Goal: Task Accomplishment & Management: Use online tool/utility

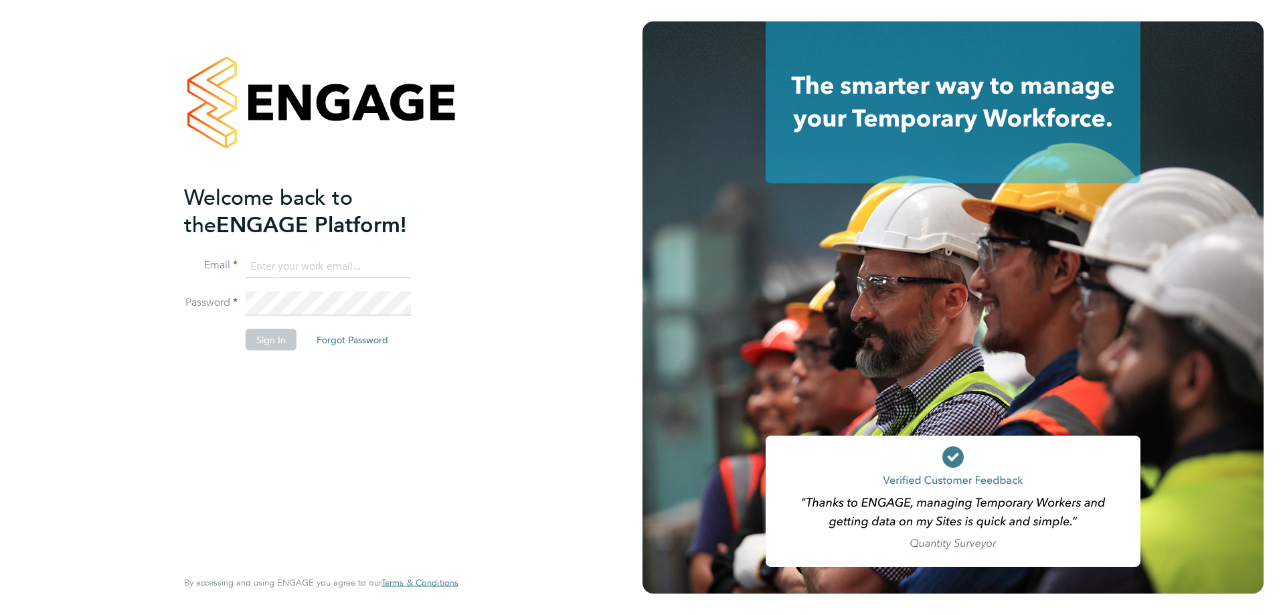
type input "stuartdouglas@itsconstruction.co.uk"
click at [294, 334] on button "Sign In" at bounding box center [271, 339] width 51 height 21
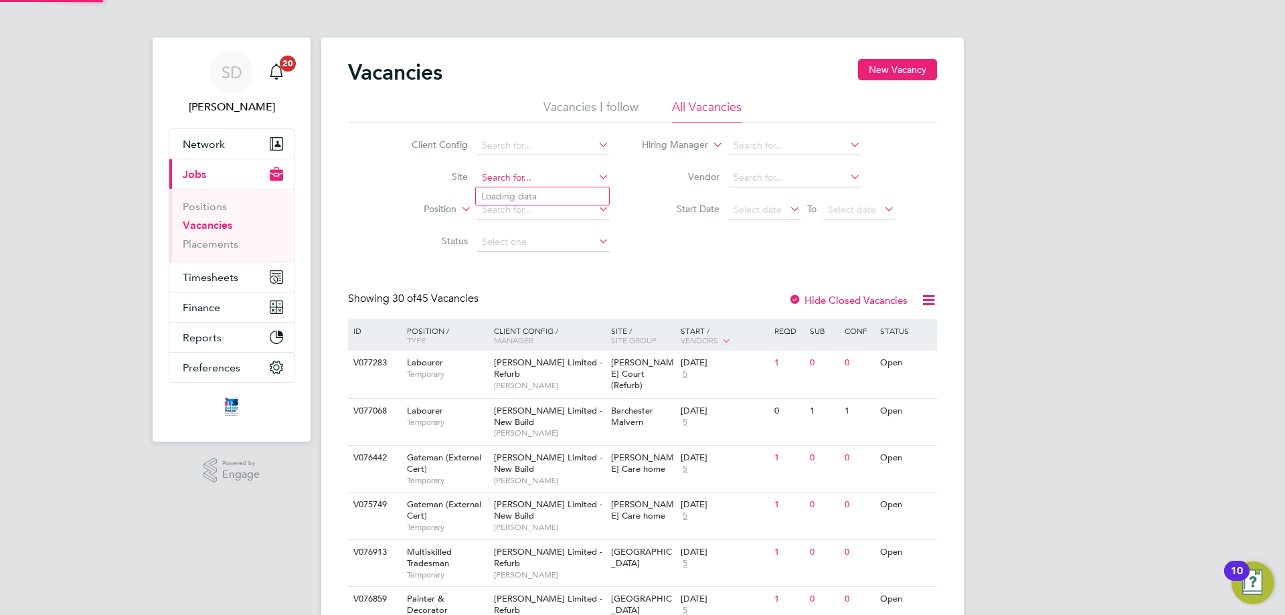
click at [516, 177] on input at bounding box center [543, 178] width 132 height 19
type input "s"
click at [535, 178] on input at bounding box center [543, 178] width 132 height 19
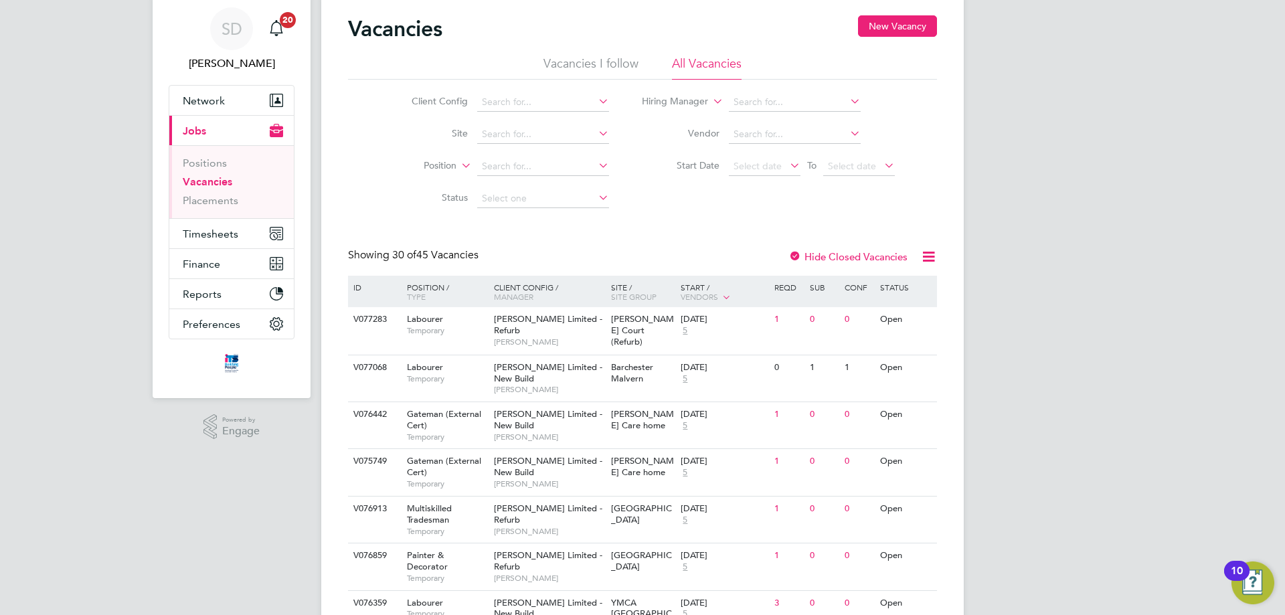
scroll to position [67, 0]
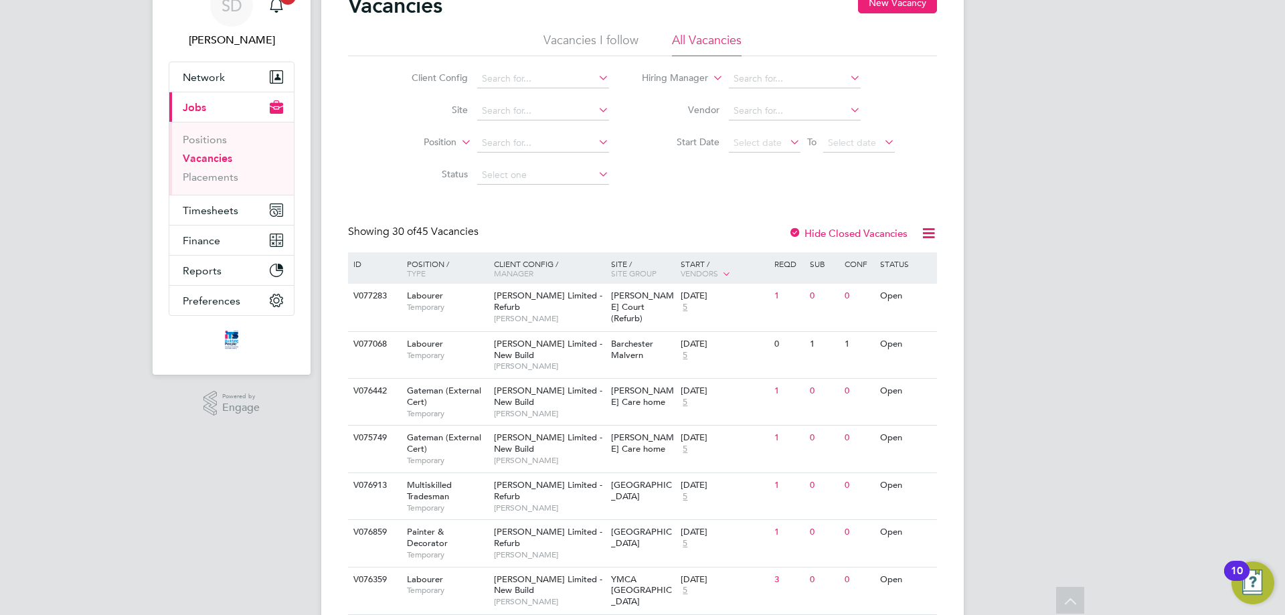
click at [588, 33] on li "Vacancies I follow" at bounding box center [590, 44] width 95 height 24
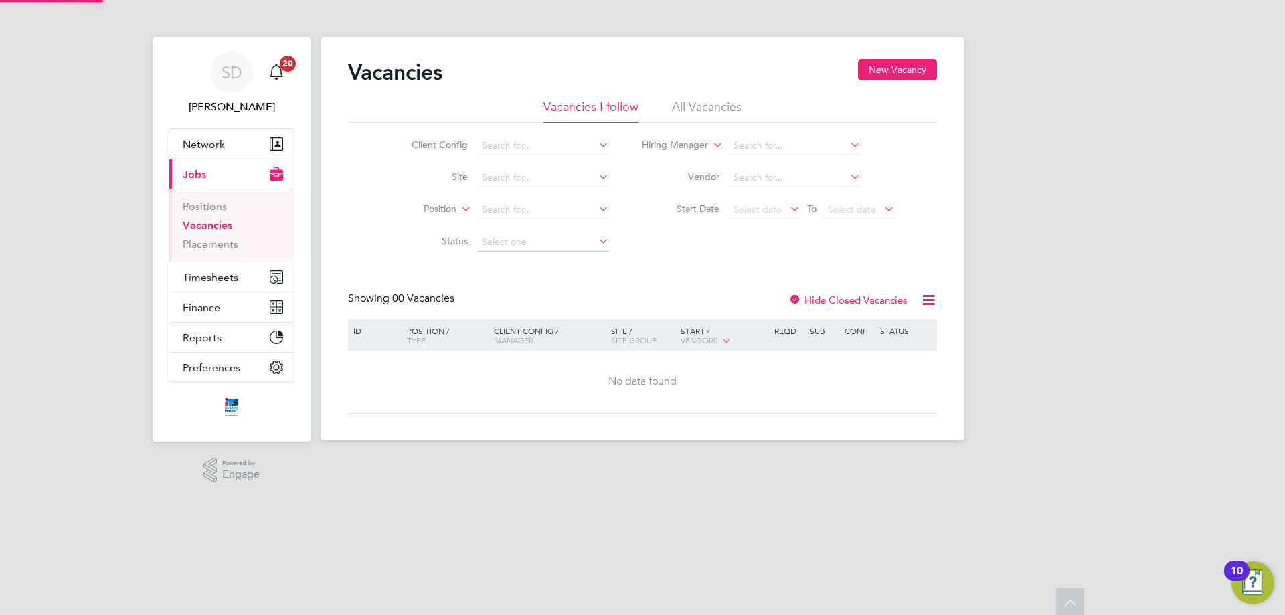
scroll to position [0, 0]
click at [830, 303] on label "Hide Closed Vacancies" at bounding box center [847, 300] width 119 height 13
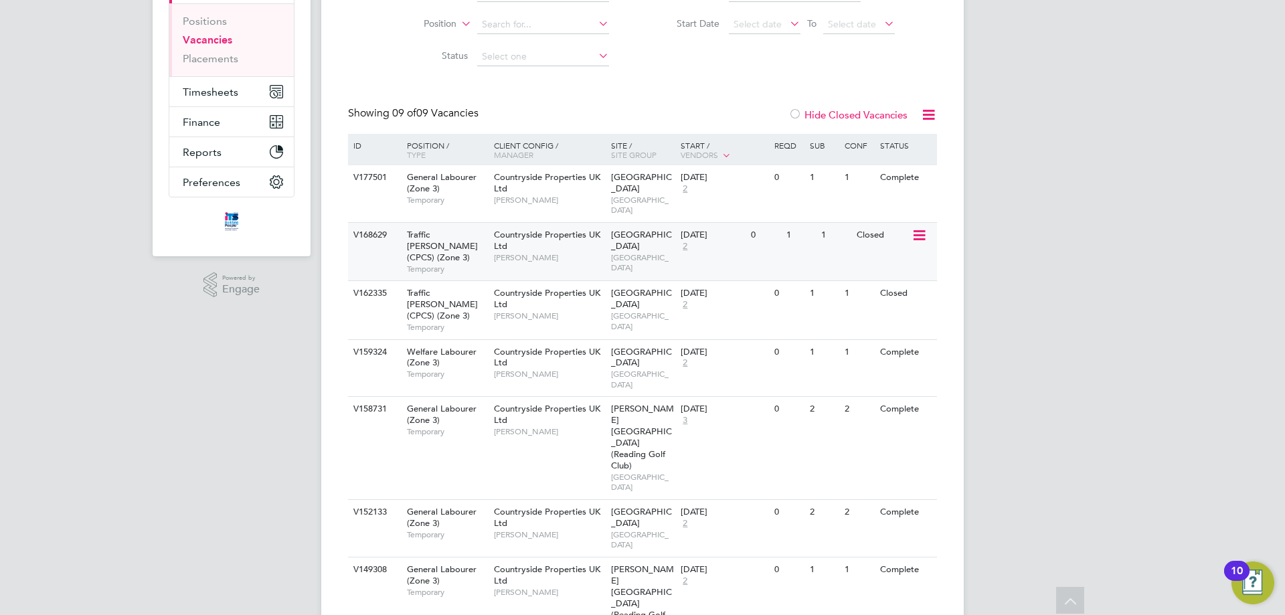
scroll to position [50, 0]
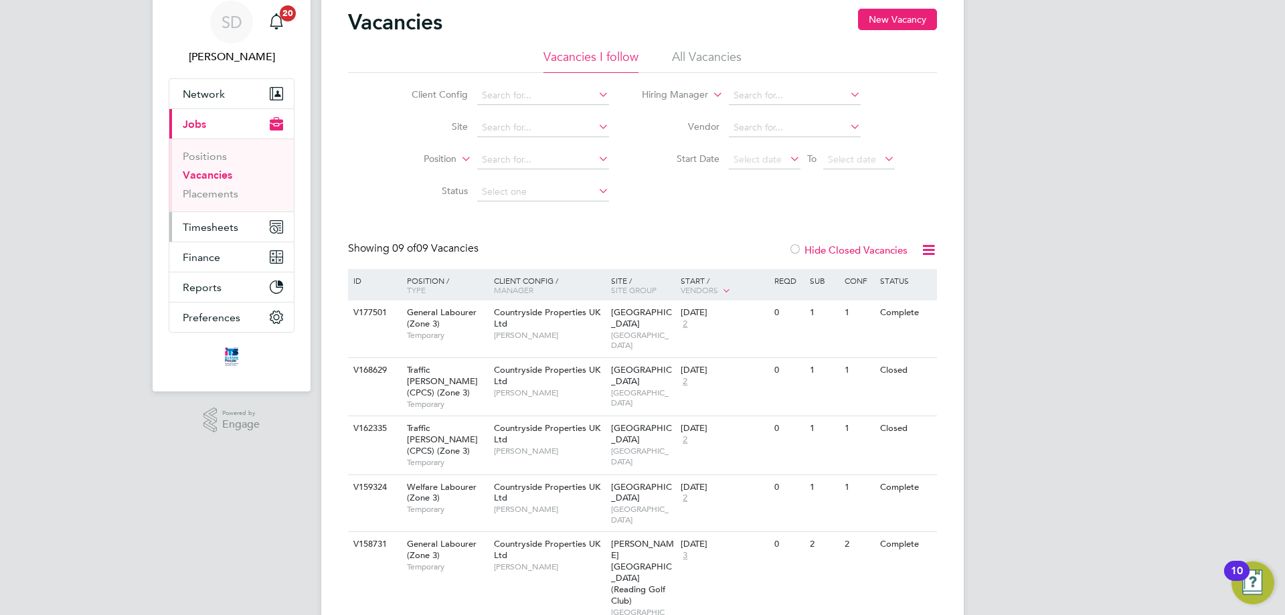
click at [224, 232] on span "Timesheets" at bounding box center [211, 227] width 56 height 13
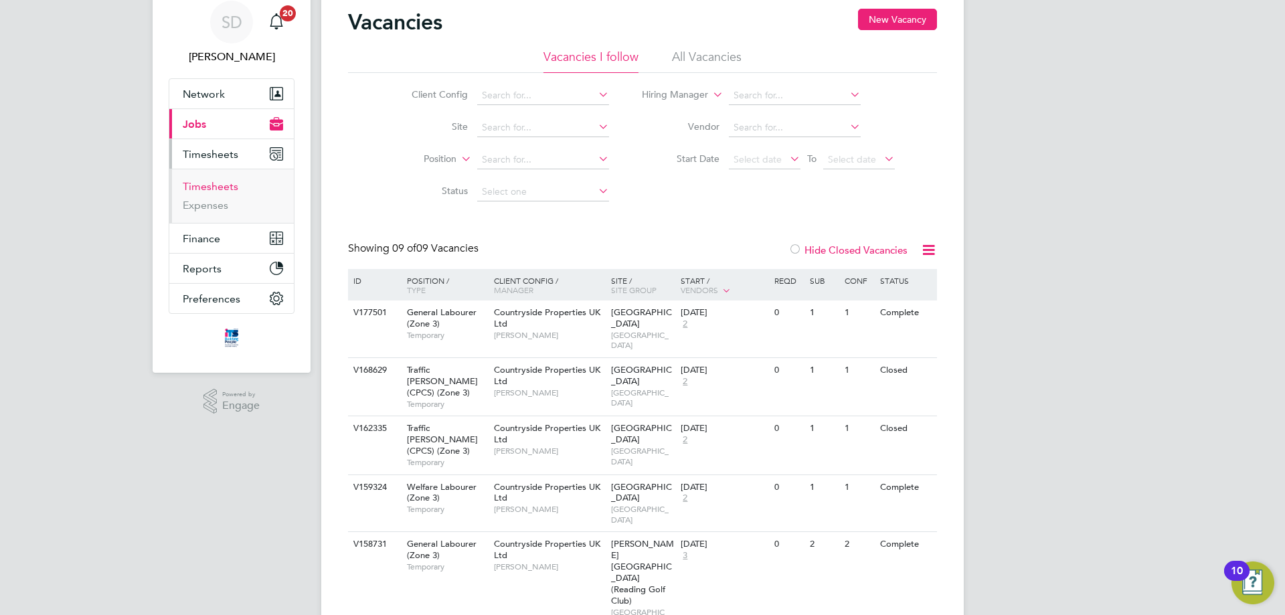
click at [207, 189] on link "Timesheets" at bounding box center [211, 186] width 56 height 13
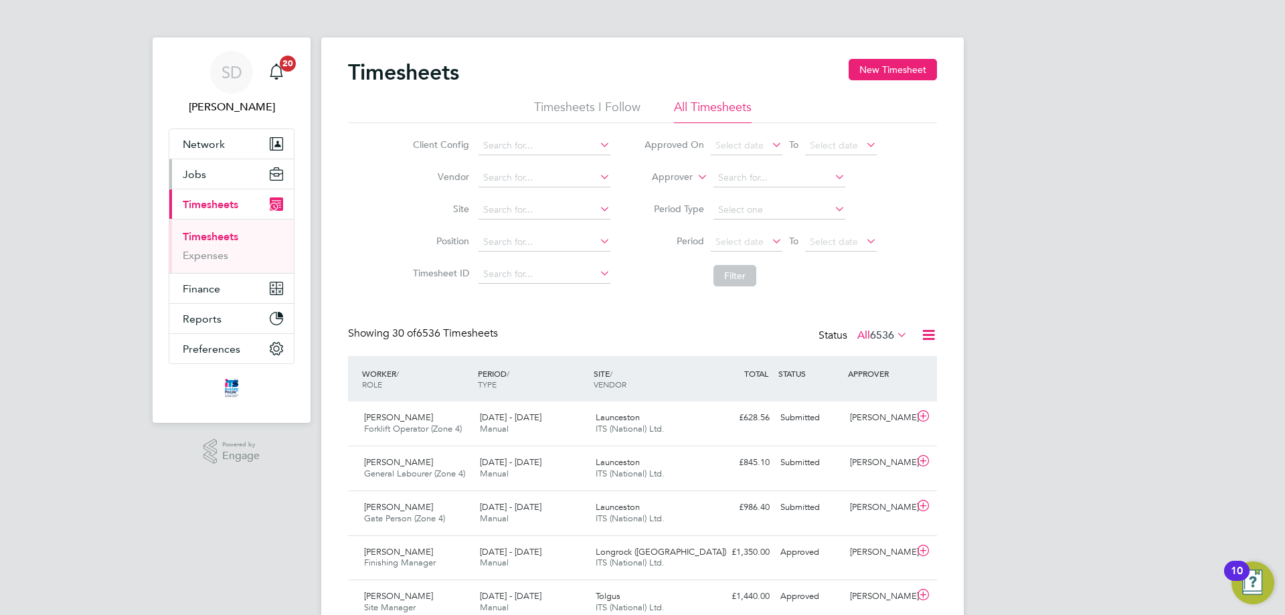
click at [217, 177] on button "Jobs" at bounding box center [231, 173] width 124 height 29
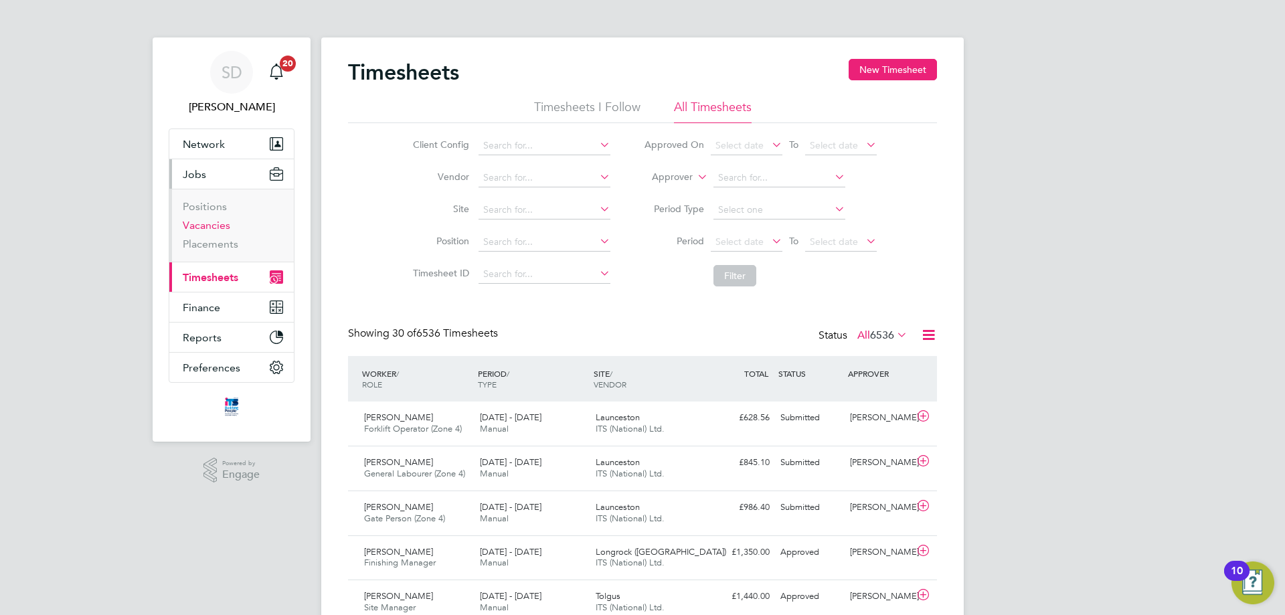
click at [198, 226] on link "Vacancies" at bounding box center [207, 225] width 48 height 13
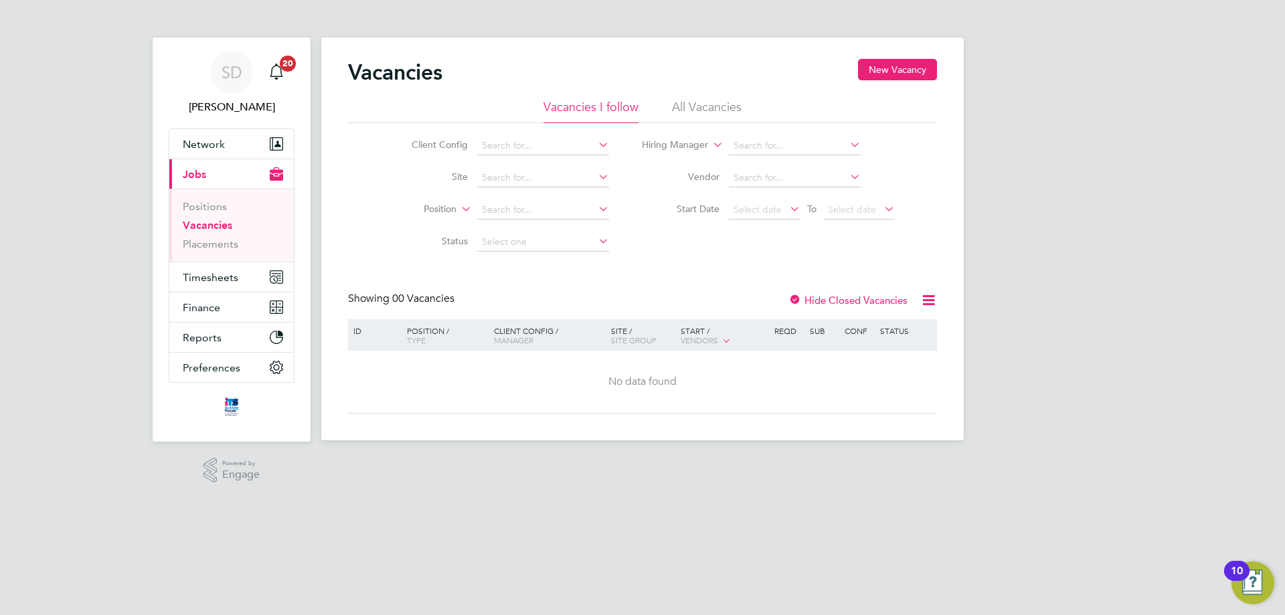
click at [819, 296] on label "Hide Closed Vacancies" at bounding box center [847, 300] width 119 height 13
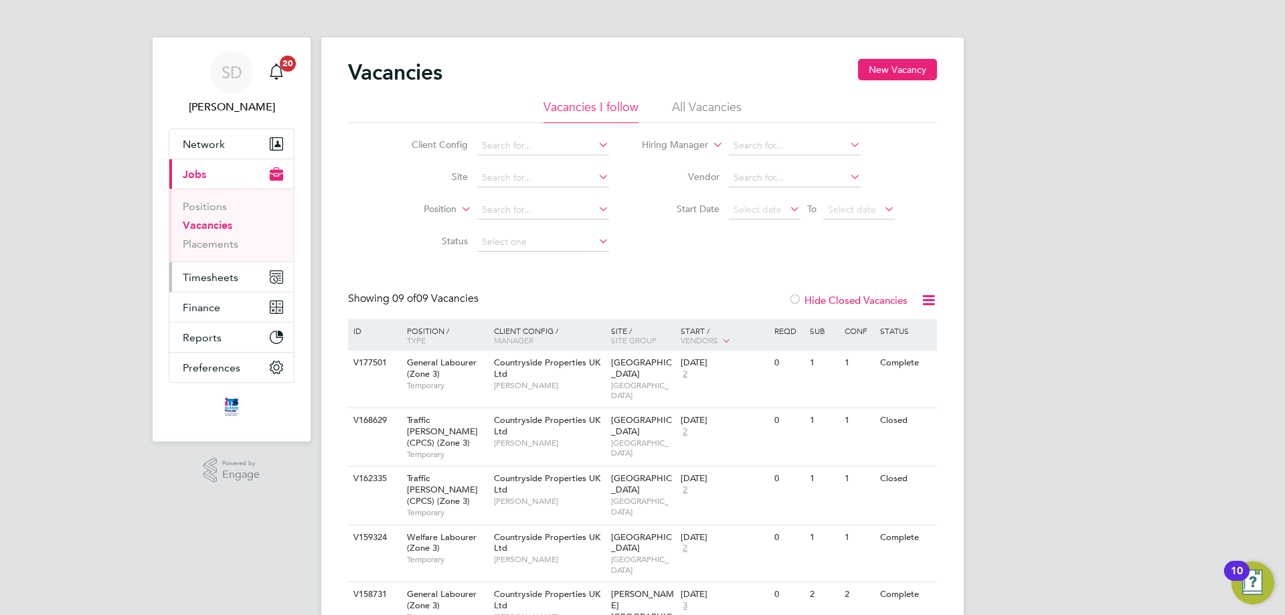
click at [204, 280] on span "Timesheets" at bounding box center [211, 277] width 56 height 13
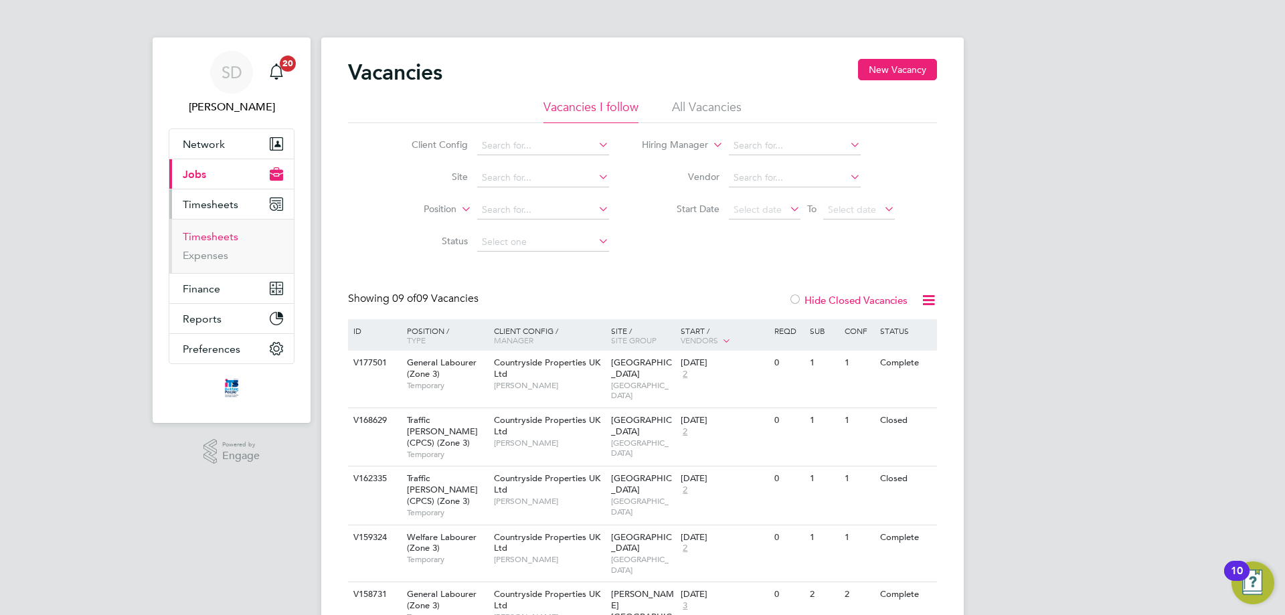
click at [220, 241] on link "Timesheets" at bounding box center [211, 236] width 56 height 13
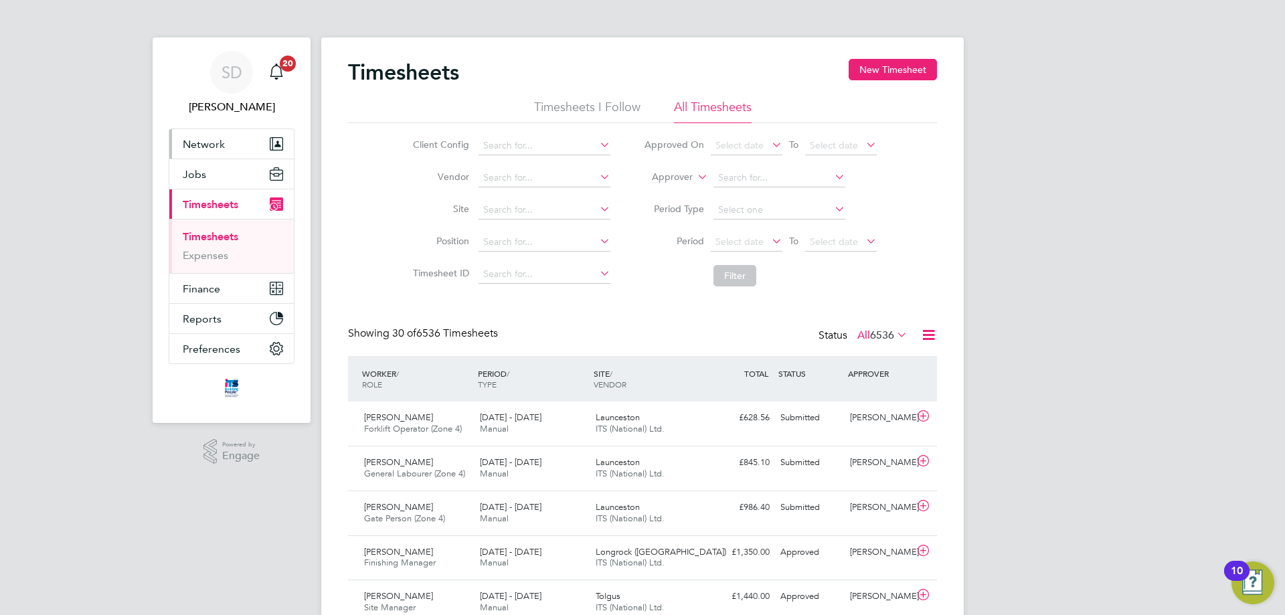
click at [202, 138] on span "Network" at bounding box center [204, 144] width 42 height 13
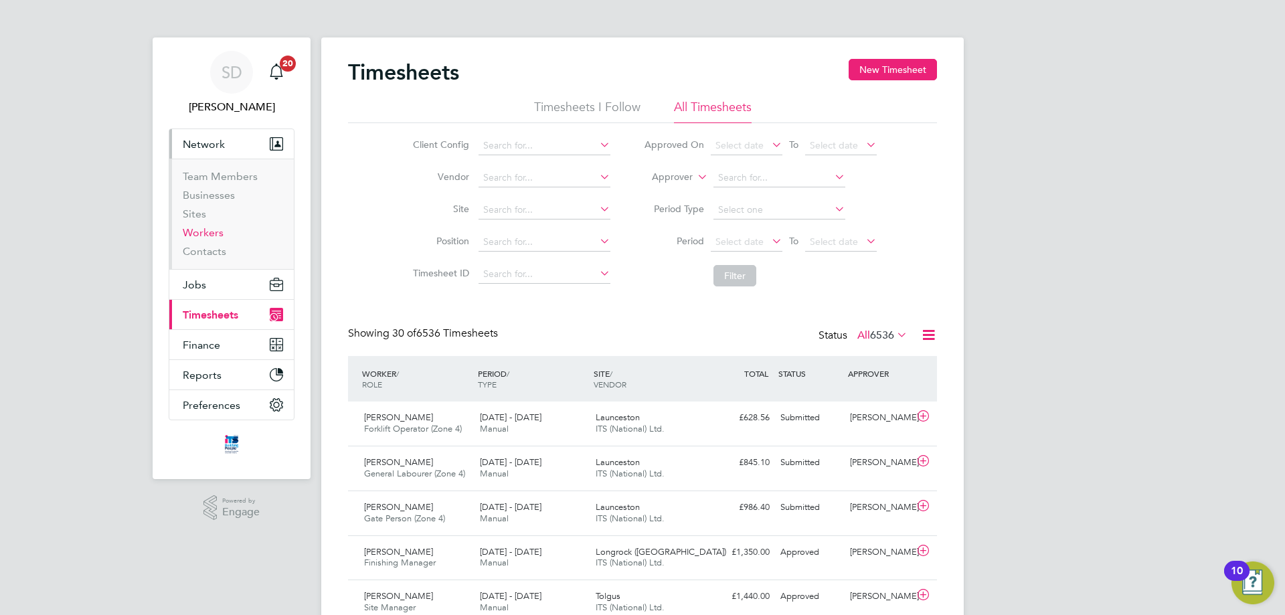
click at [211, 233] on link "Workers" at bounding box center [203, 232] width 41 height 13
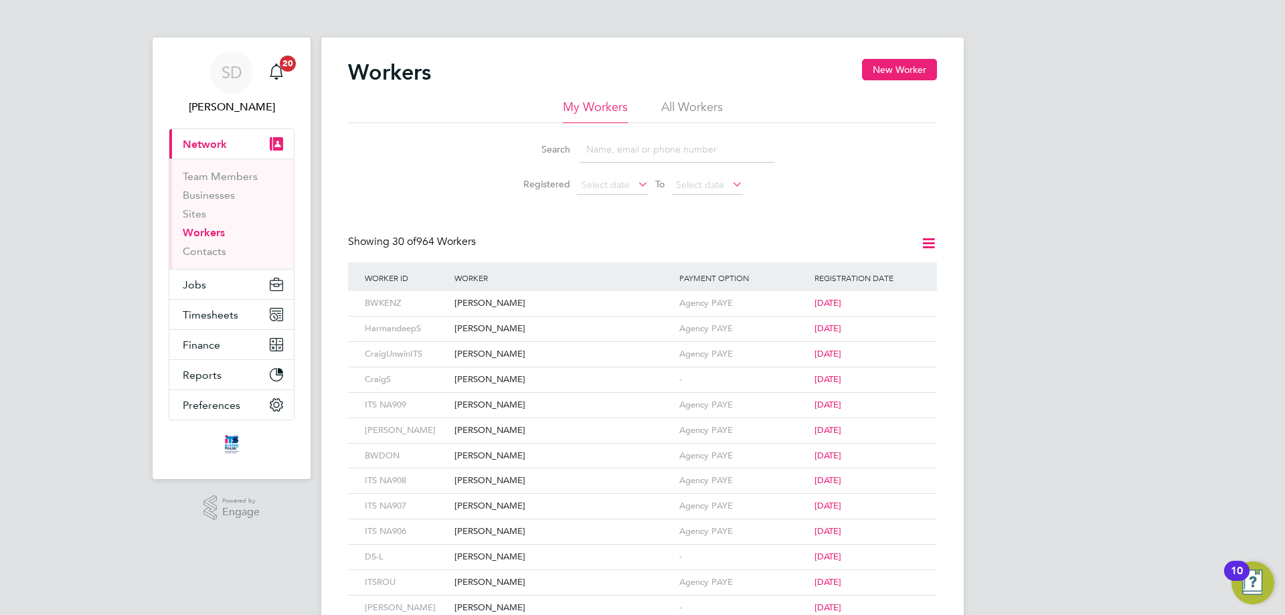
click at [630, 159] on input at bounding box center [677, 150] width 195 height 26
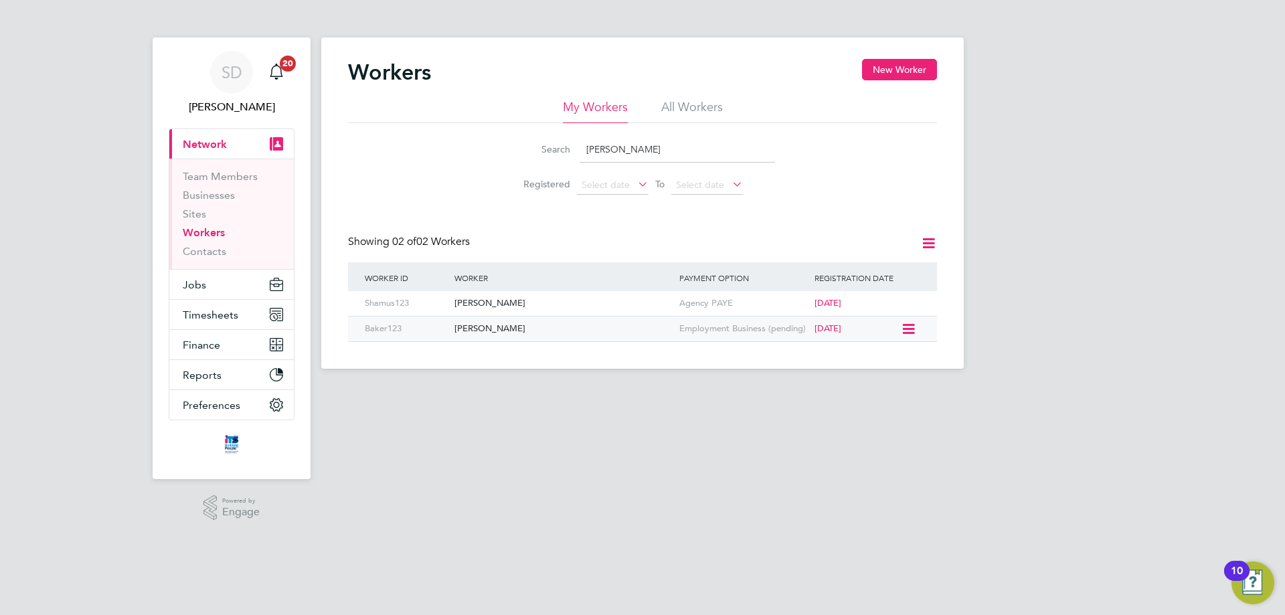
type input "Baker"
click at [495, 326] on div "David Baker" at bounding box center [563, 329] width 225 height 25
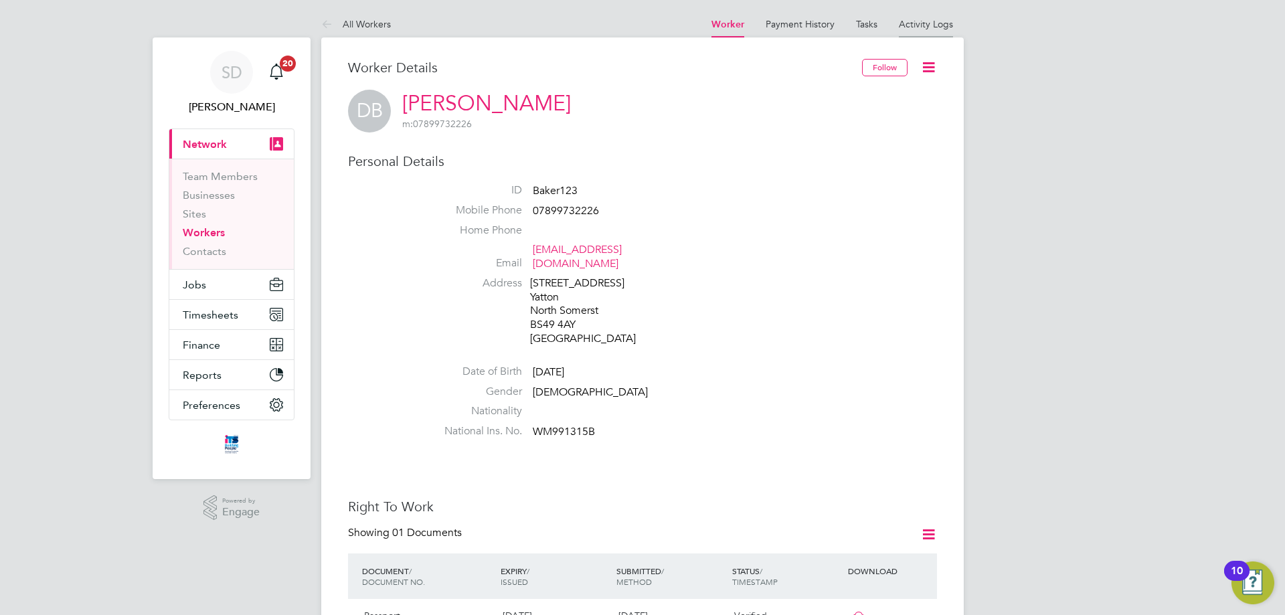
click at [913, 22] on link "Activity Logs" at bounding box center [926, 24] width 54 height 12
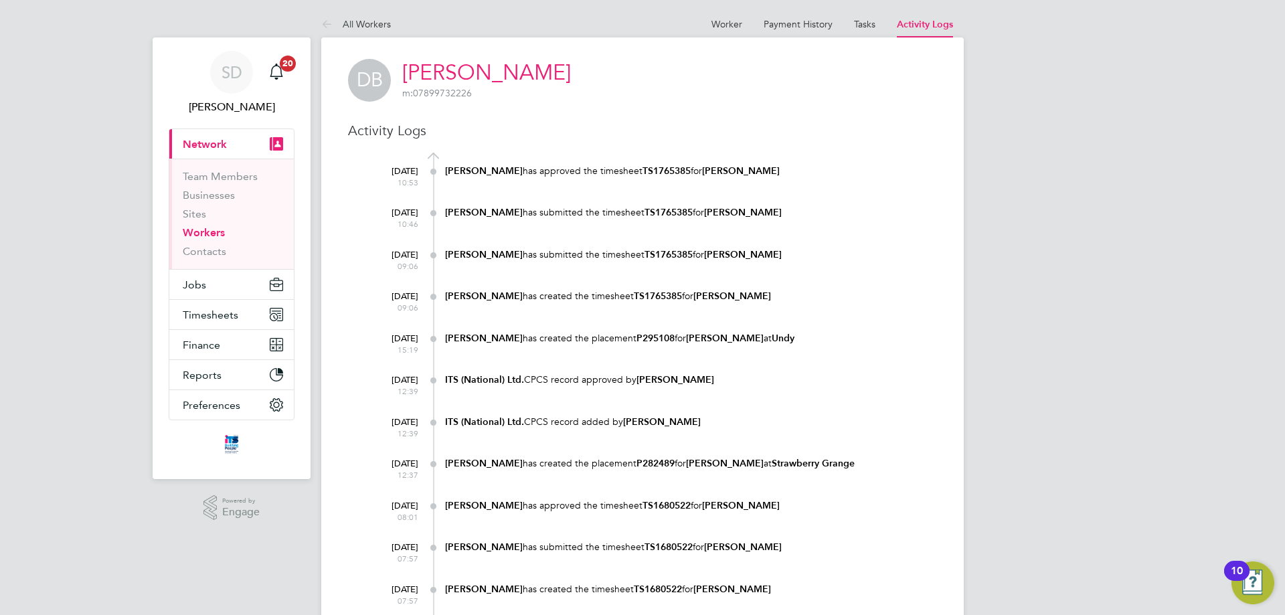
click at [867, 33] on li "Tasks" at bounding box center [864, 24] width 21 height 27
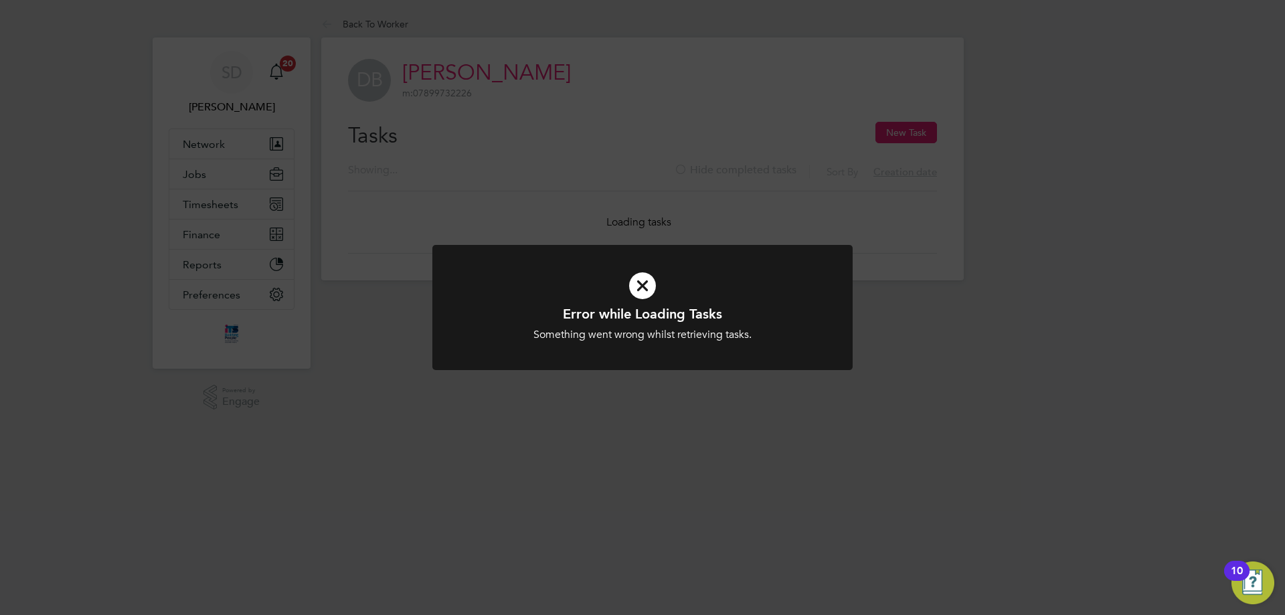
drag, startPoint x: 780, startPoint y: 136, endPoint x: 765, endPoint y: 139, distance: 15.8
click at [764, 138] on div "Error while Loading Tasks Something went wrong whilst retrieving tasks. Cancel …" at bounding box center [642, 307] width 1285 height 615
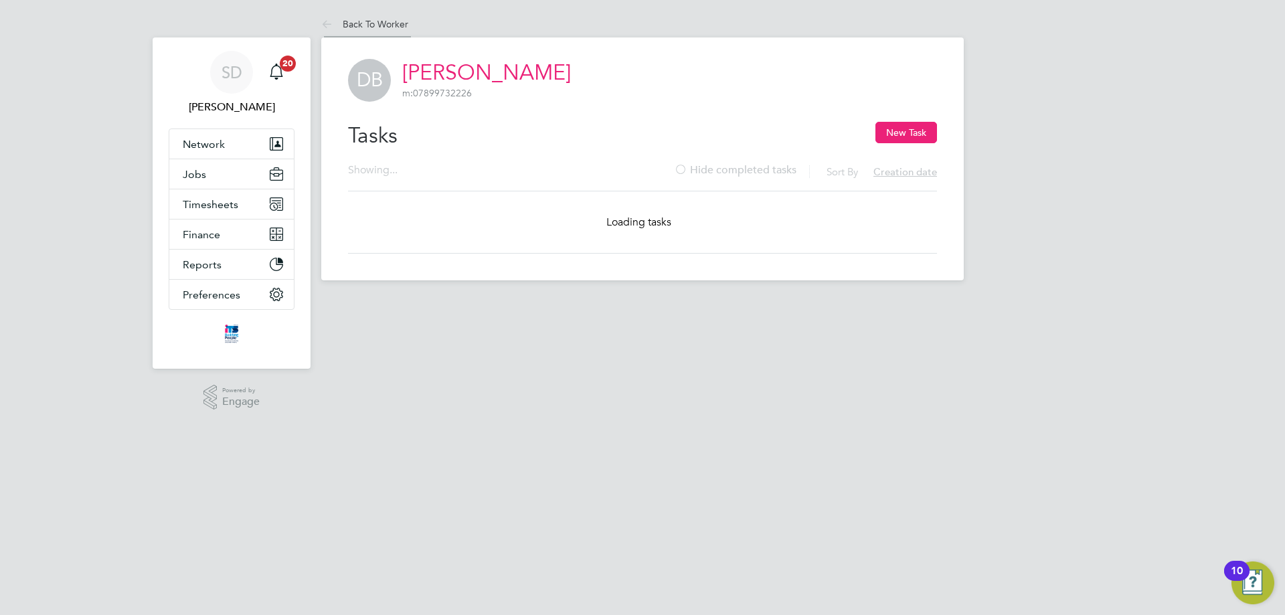
click at [341, 23] on link "Back To Worker" at bounding box center [364, 24] width 87 height 12
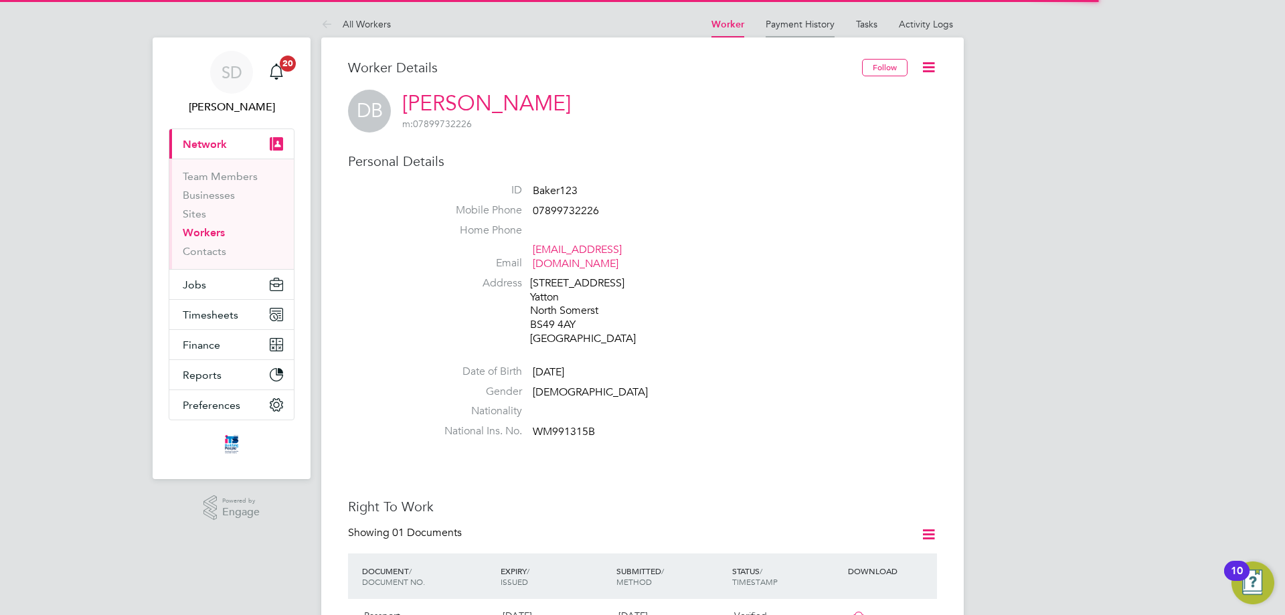
click at [821, 27] on link "Payment History" at bounding box center [800, 24] width 69 height 12
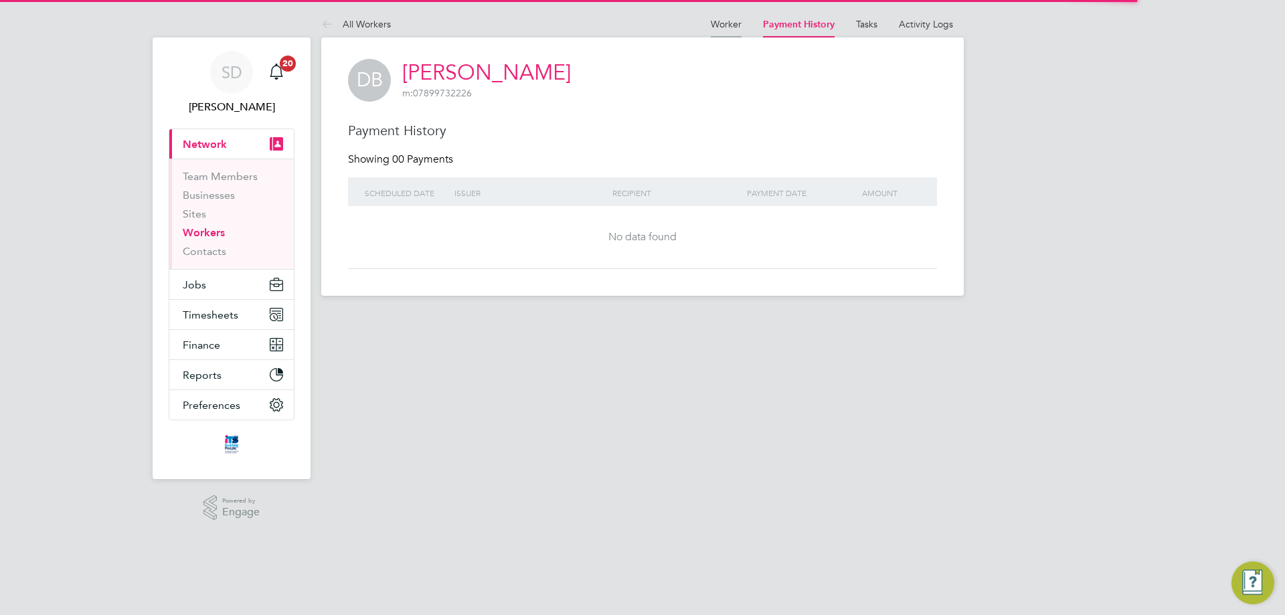
click at [740, 21] on at-navigation-tab "Worker" at bounding box center [726, 23] width 52 height 12
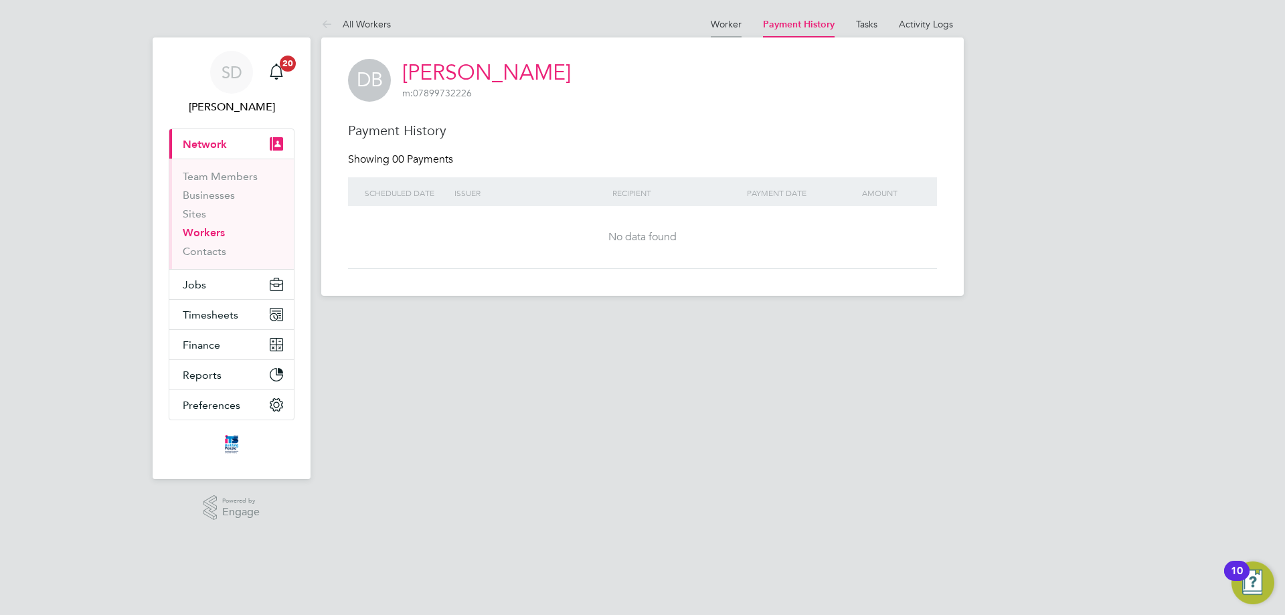
click at [736, 30] on li "Worker" at bounding box center [726, 24] width 31 height 27
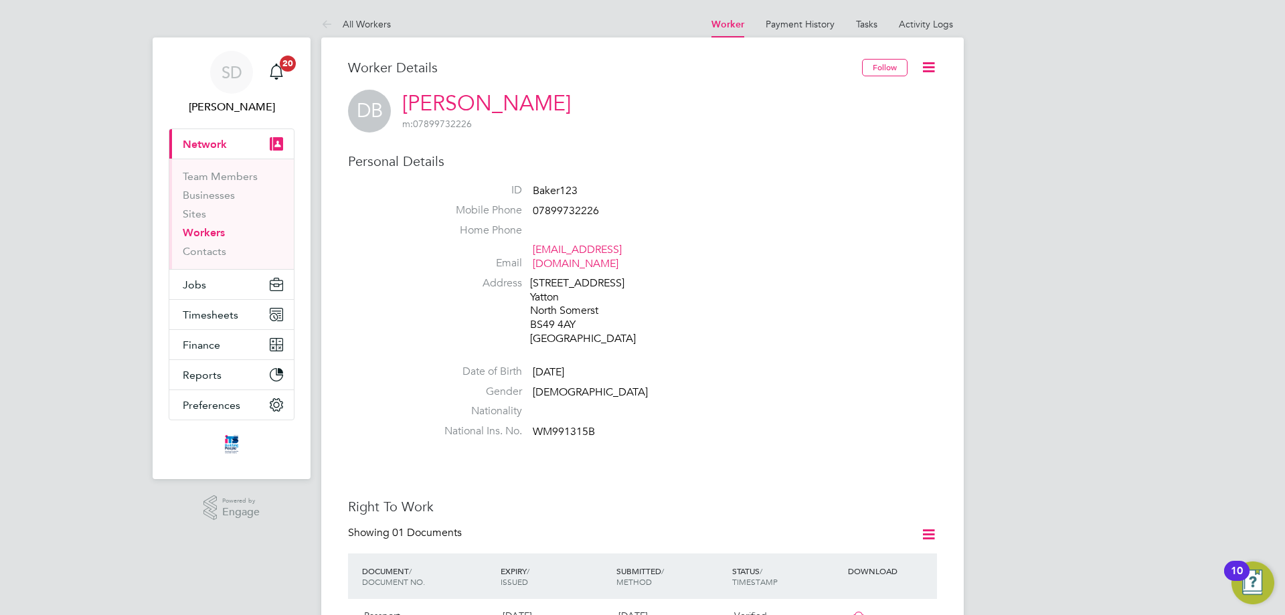
click at [932, 63] on icon at bounding box center [928, 67] width 17 height 17
click at [832, 181] on li "See Followers" at bounding box center [852, 182] width 167 height 19
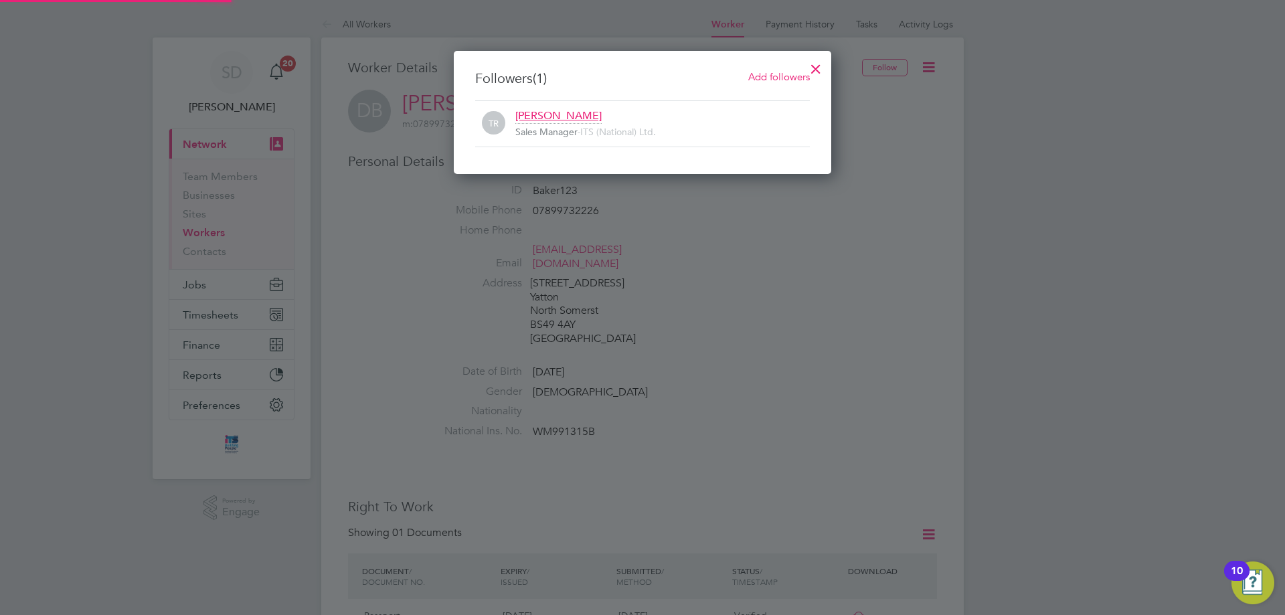
scroll to position [124, 378]
click at [813, 299] on div at bounding box center [642, 307] width 1285 height 615
click at [820, 71] on div at bounding box center [816, 66] width 24 height 24
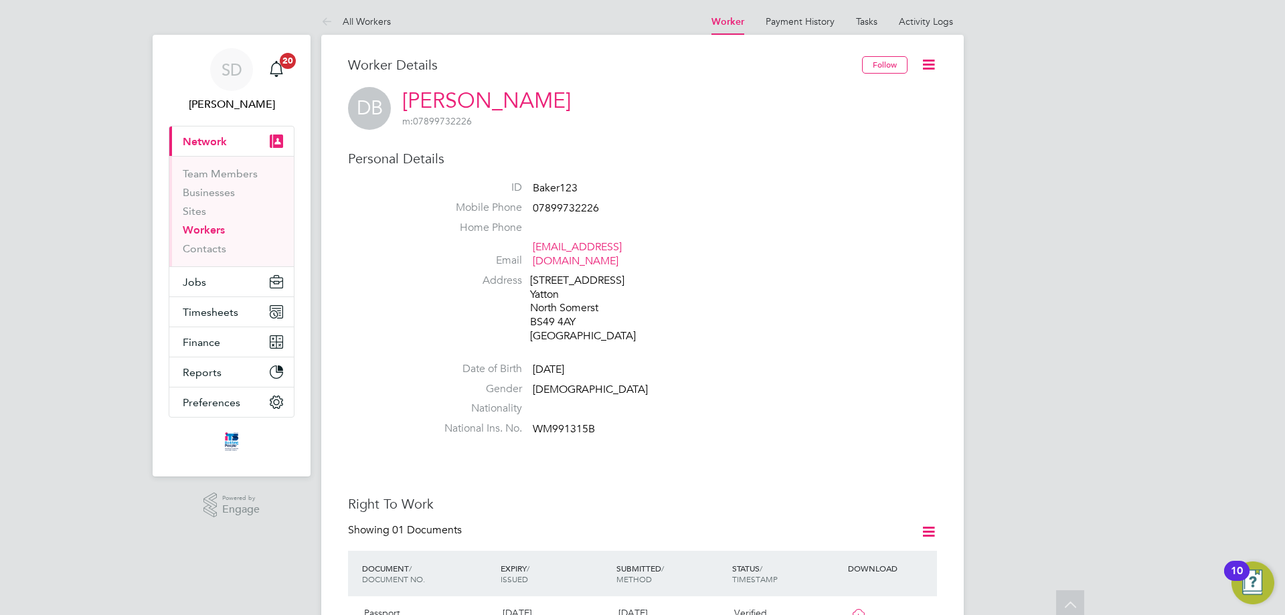
scroll to position [0, 0]
click at [490, 107] on link "[PERSON_NAME]" at bounding box center [486, 103] width 169 height 26
drag, startPoint x: 645, startPoint y: 255, endPoint x: 536, endPoint y: 251, distance: 109.2
click at [536, 251] on span "[EMAIL_ADDRESS][DOMAIN_NAME]" at bounding box center [596, 257] width 127 height 28
copy link "david2201@zoho.com"
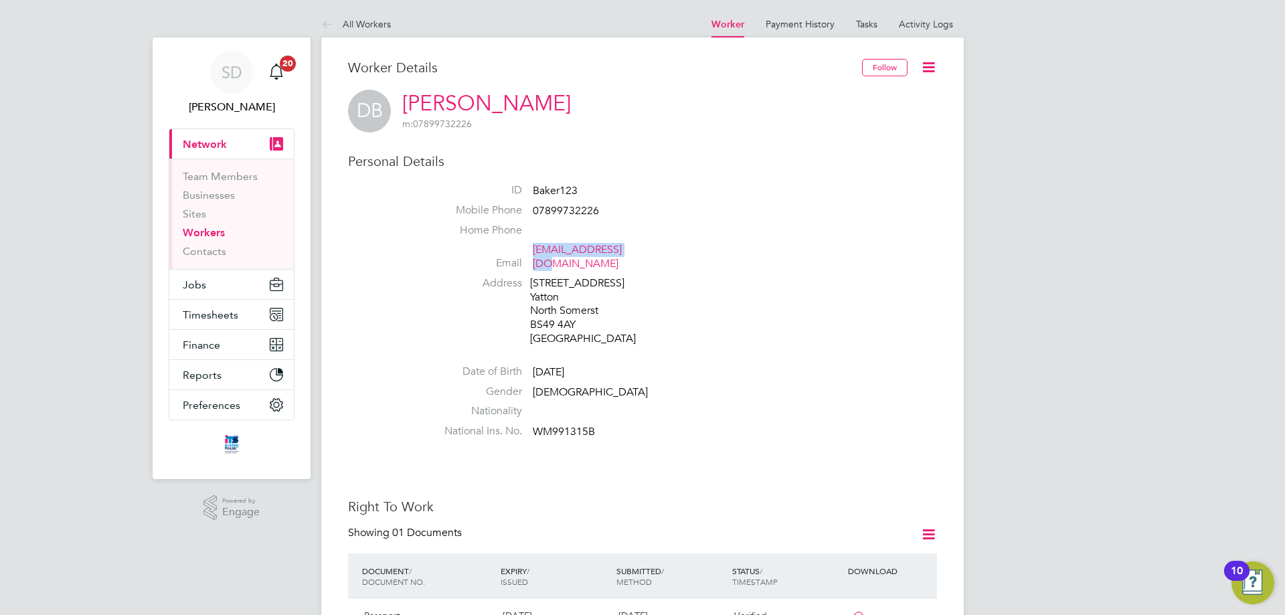
drag, startPoint x: 395, startPoint y: 262, endPoint x: 394, endPoint y: 269, distance: 6.8
click at [394, 262] on div "Personal Details ID Baker123 Mobile Phone 07899732226 Home Phone Email david220…" at bounding box center [642, 299] width 589 height 292
click at [926, 65] on icon at bounding box center [928, 67] width 17 height 17
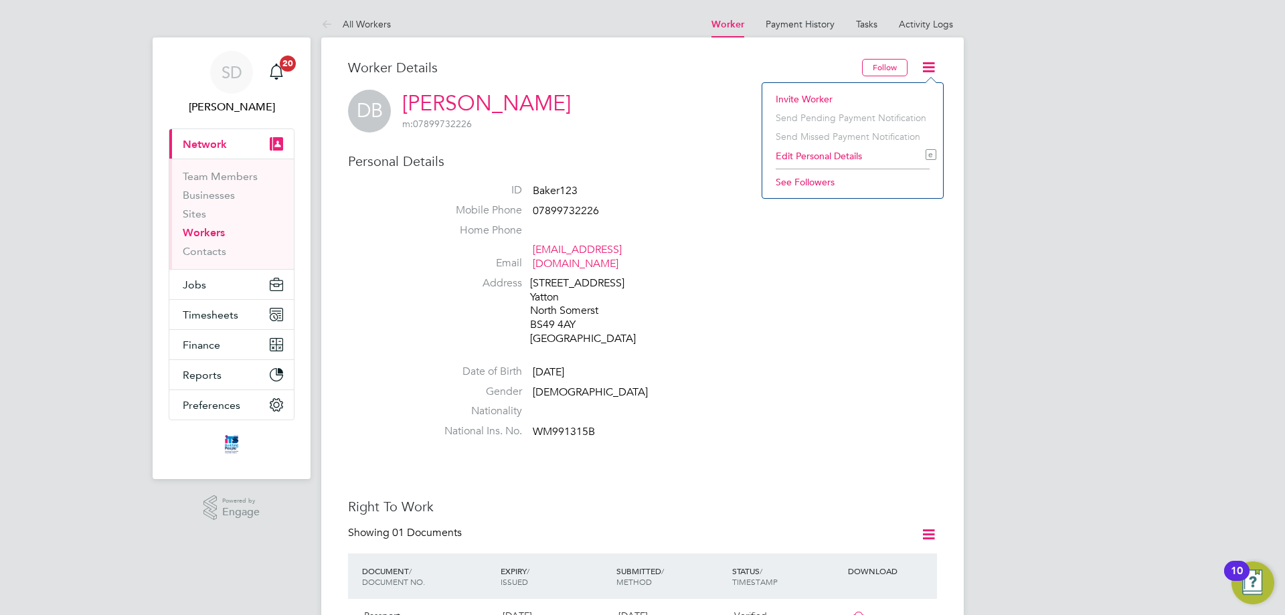
click at [927, 64] on icon at bounding box center [928, 67] width 17 height 17
click at [813, 23] on link "Payment History" at bounding box center [800, 24] width 69 height 12
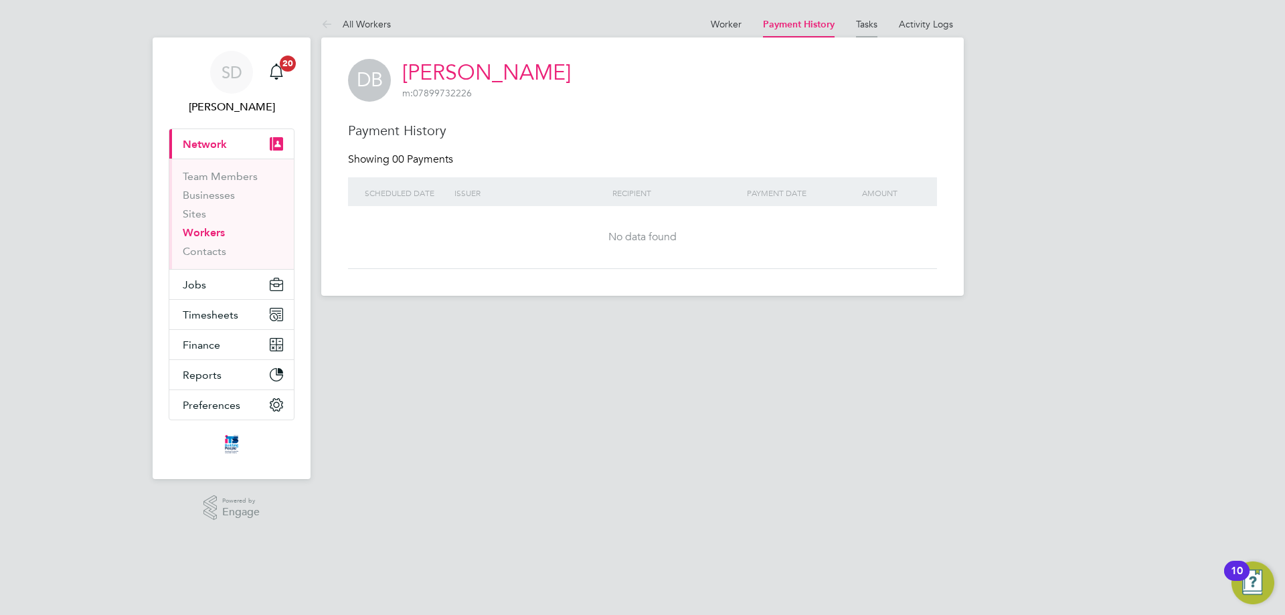
click at [858, 27] on link "Tasks" at bounding box center [866, 24] width 21 height 12
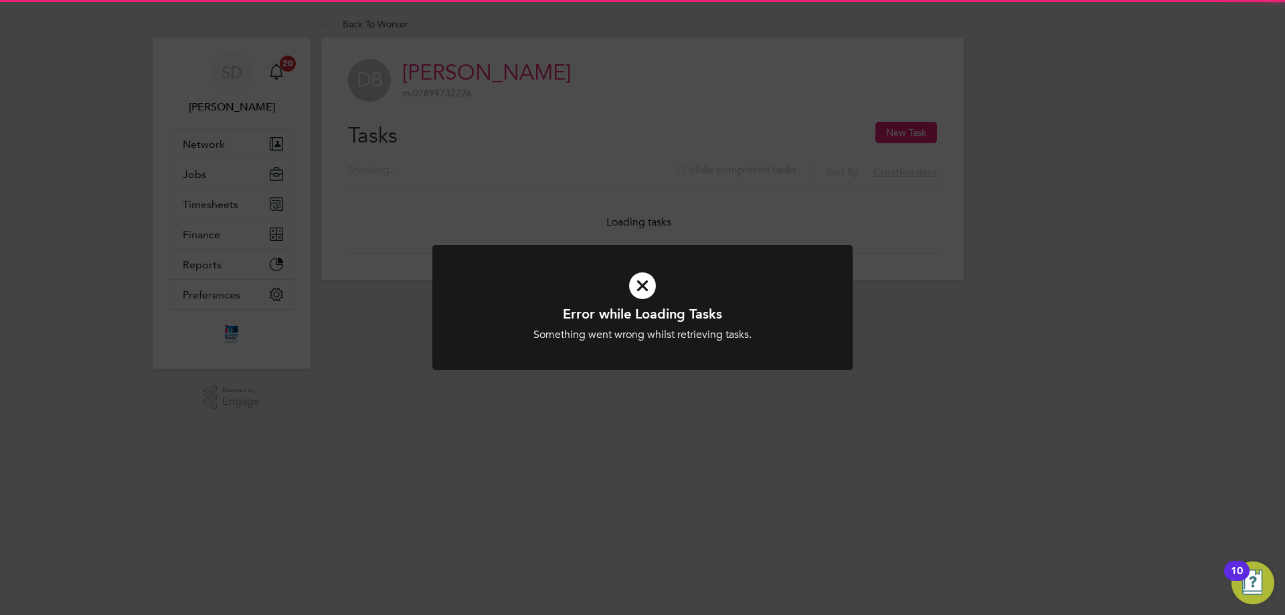
click at [937, 88] on div "Error while Loading Tasks Something went wrong whilst retrieving tasks. Cancel …" at bounding box center [642, 307] width 1285 height 615
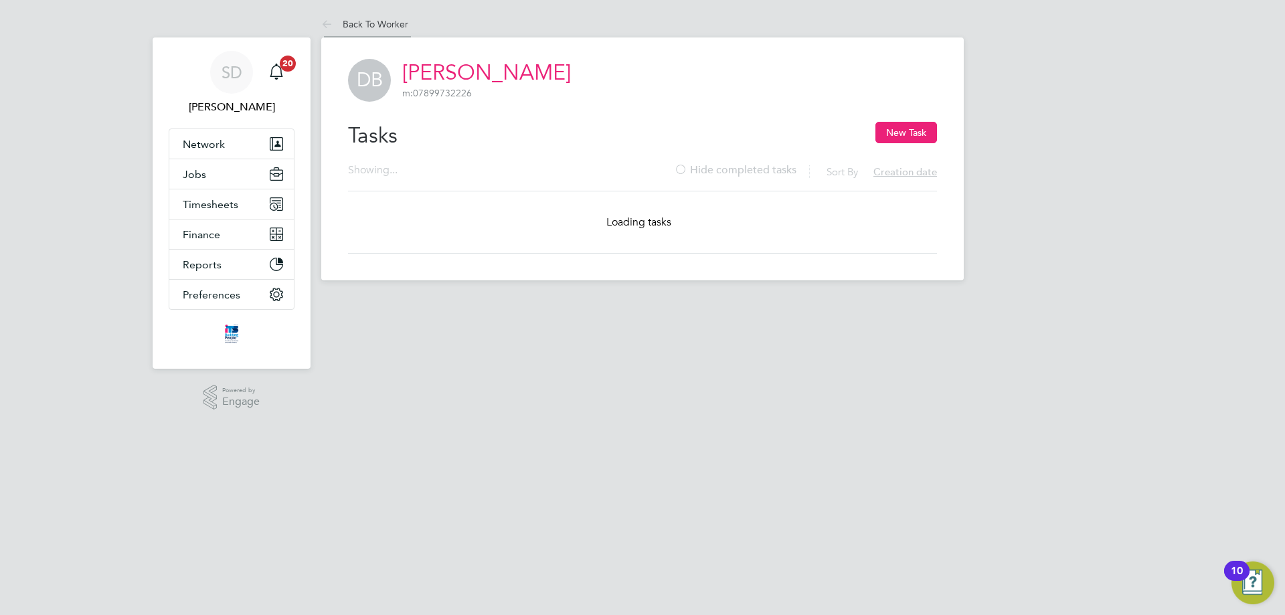
click at [356, 28] on link "Back To Worker" at bounding box center [364, 24] width 87 height 12
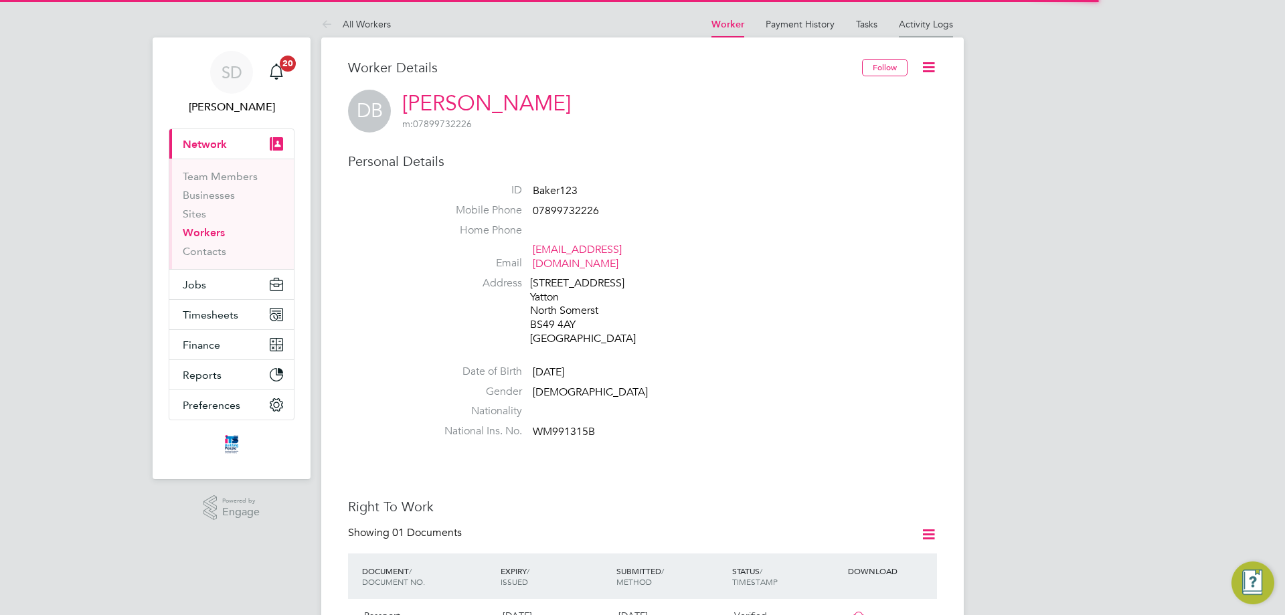
click at [930, 21] on link "Activity Logs" at bounding box center [926, 24] width 54 height 12
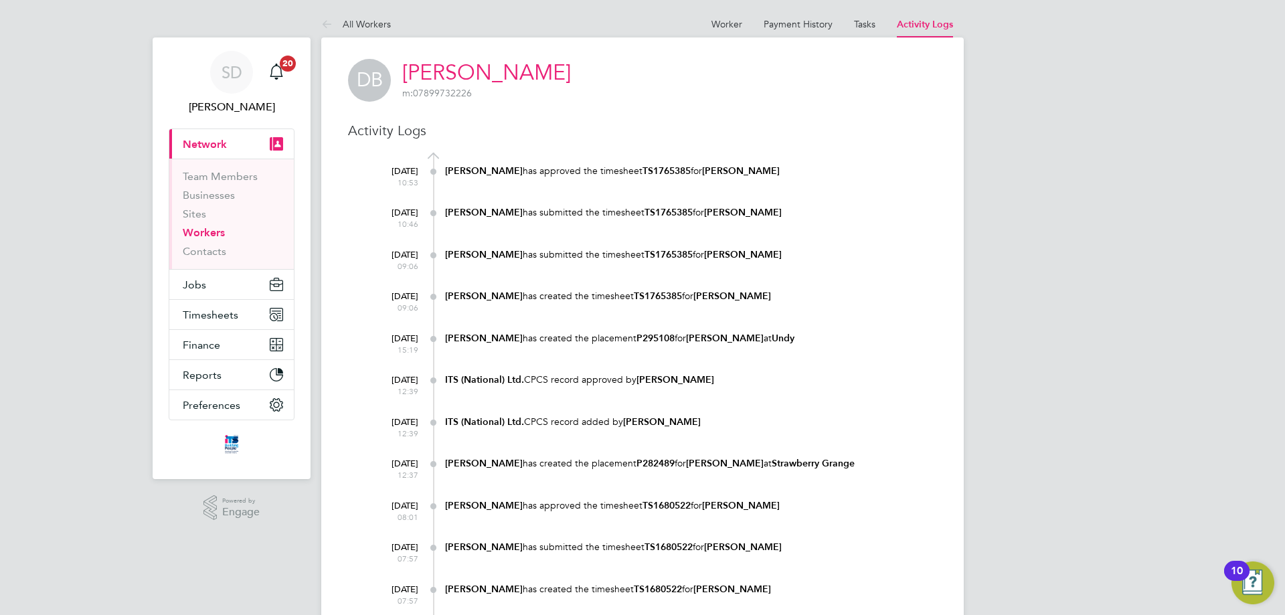
click at [486, 172] on b "Mark Doyle" at bounding box center [484, 170] width 78 height 11
click at [471, 176] on div "Mark Doyle has approved the timesheet TS1765385 for David Baker" at bounding box center [691, 171] width 492 height 13
drag, startPoint x: 495, startPoint y: 170, endPoint x: 447, endPoint y: 169, distance: 47.5
click at [447, 169] on div "24 Jun 2025 10:53 Mark Doyle has approved the timesheet TS1765385 for David Bak…" at bounding box center [651, 179] width 572 height 41
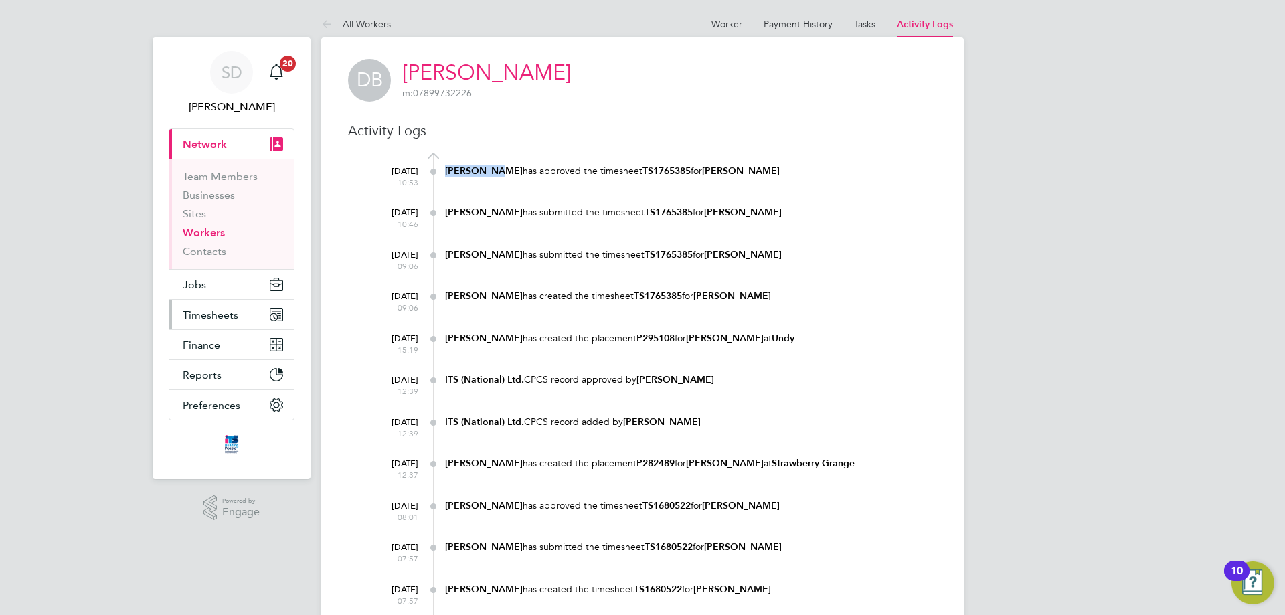
copy div "Mark Doyle"
click at [211, 252] on link "Contacts" at bounding box center [205, 251] width 44 height 13
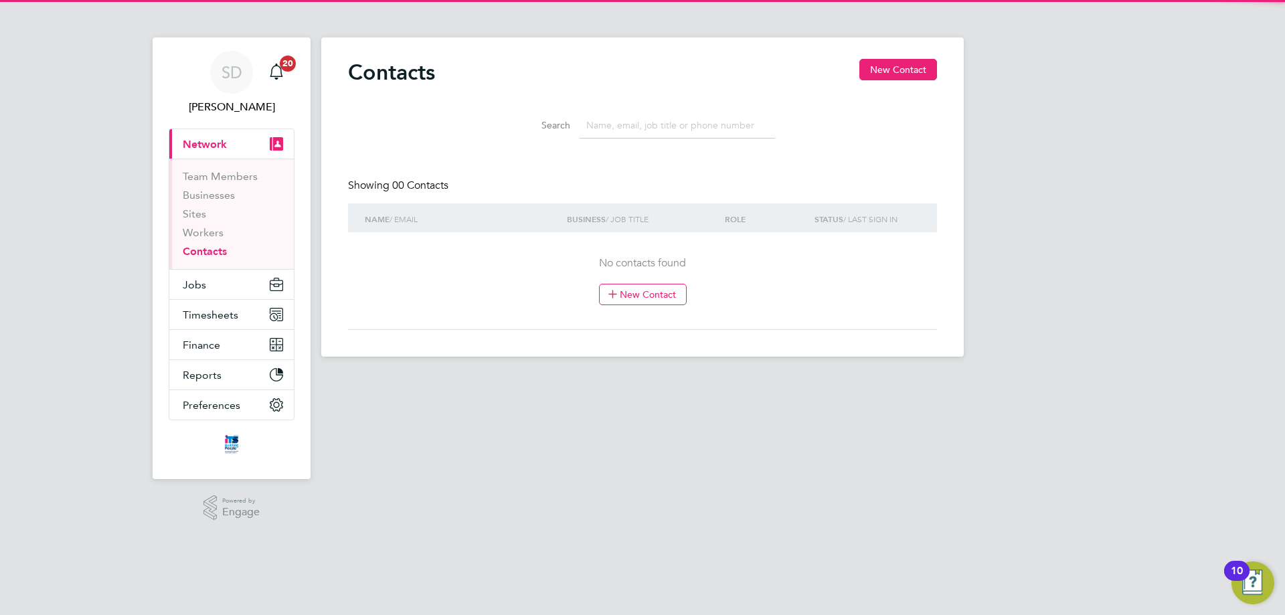
click at [624, 128] on input at bounding box center [677, 125] width 195 height 26
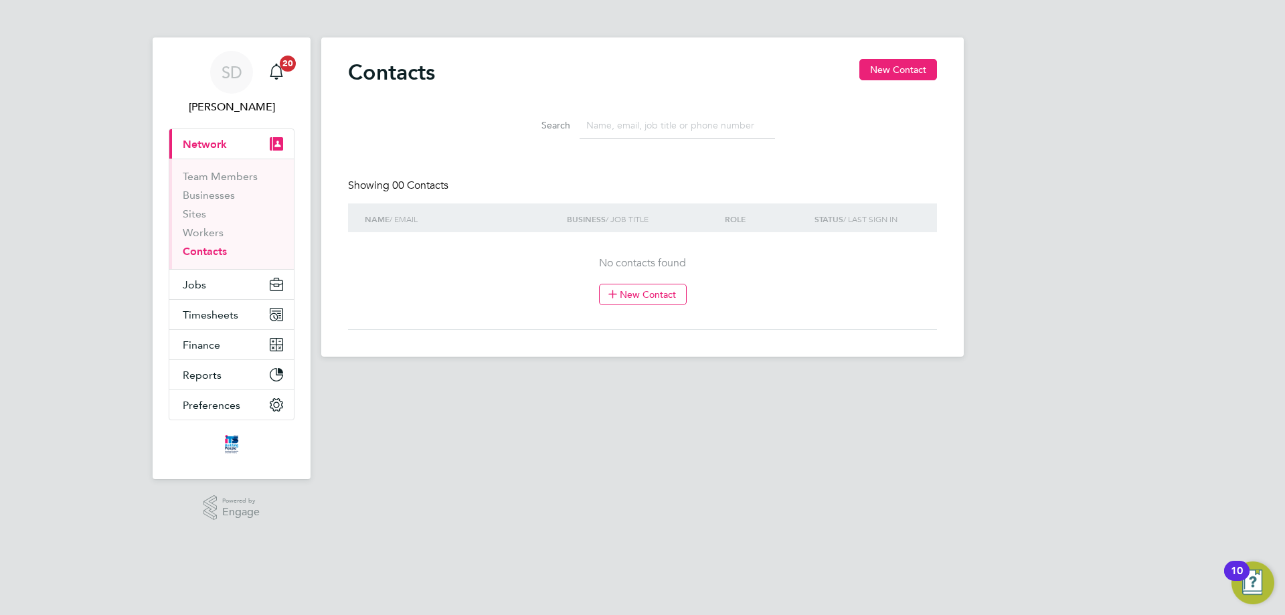
paste input "Mark Doyle"
drag, startPoint x: 613, startPoint y: 125, endPoint x: 496, endPoint y: 148, distance: 119.3
click at [501, 139] on li "Search Mark Doyle" at bounding box center [642, 125] width 298 height 39
type input "Doyle"
drag, startPoint x: 610, startPoint y: 120, endPoint x: 376, endPoint y: 133, distance: 234.6
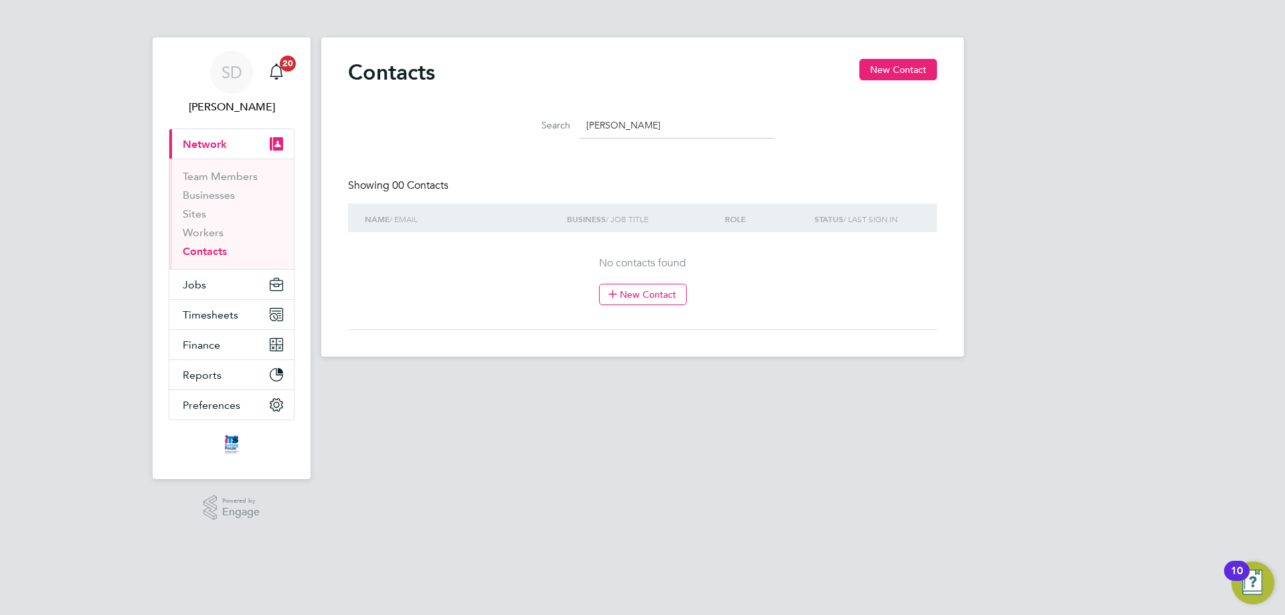
click at [381, 131] on div "Search Doyle" at bounding box center [642, 122] width 589 height 46
click at [216, 239] on li "Workers" at bounding box center [233, 235] width 100 height 19
click at [214, 233] on link "Workers" at bounding box center [203, 232] width 41 height 13
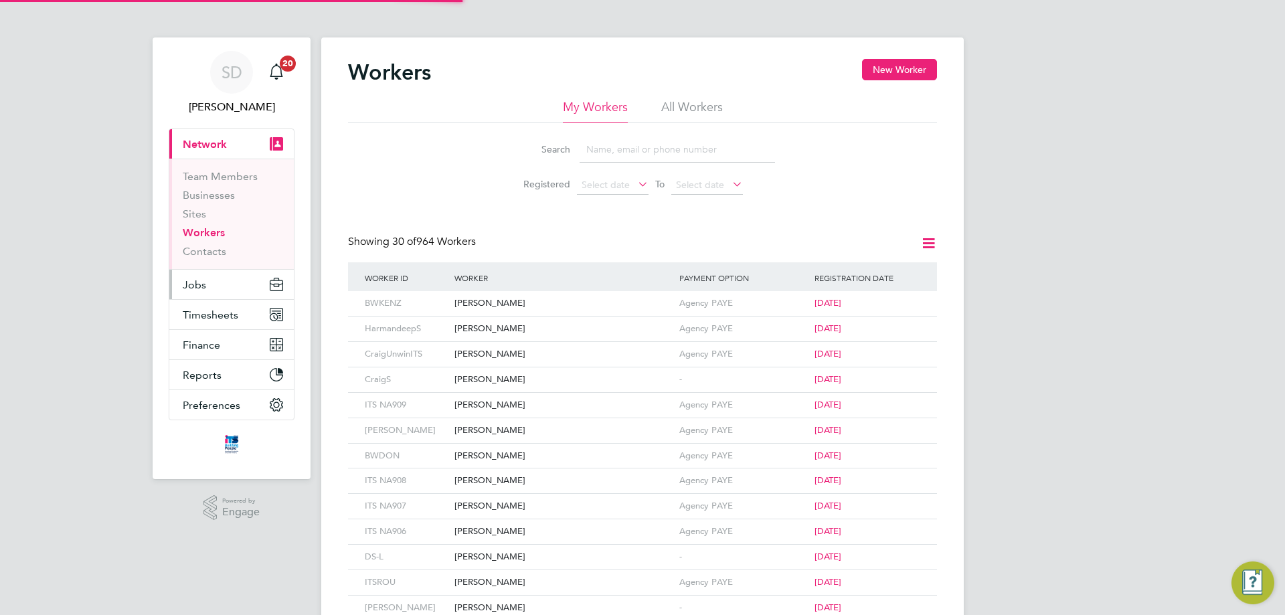
click at [211, 284] on button "Jobs" at bounding box center [231, 284] width 124 height 29
click at [238, 290] on button "Jobs" at bounding box center [231, 284] width 124 height 29
click at [215, 282] on button "Jobs" at bounding box center [231, 284] width 124 height 29
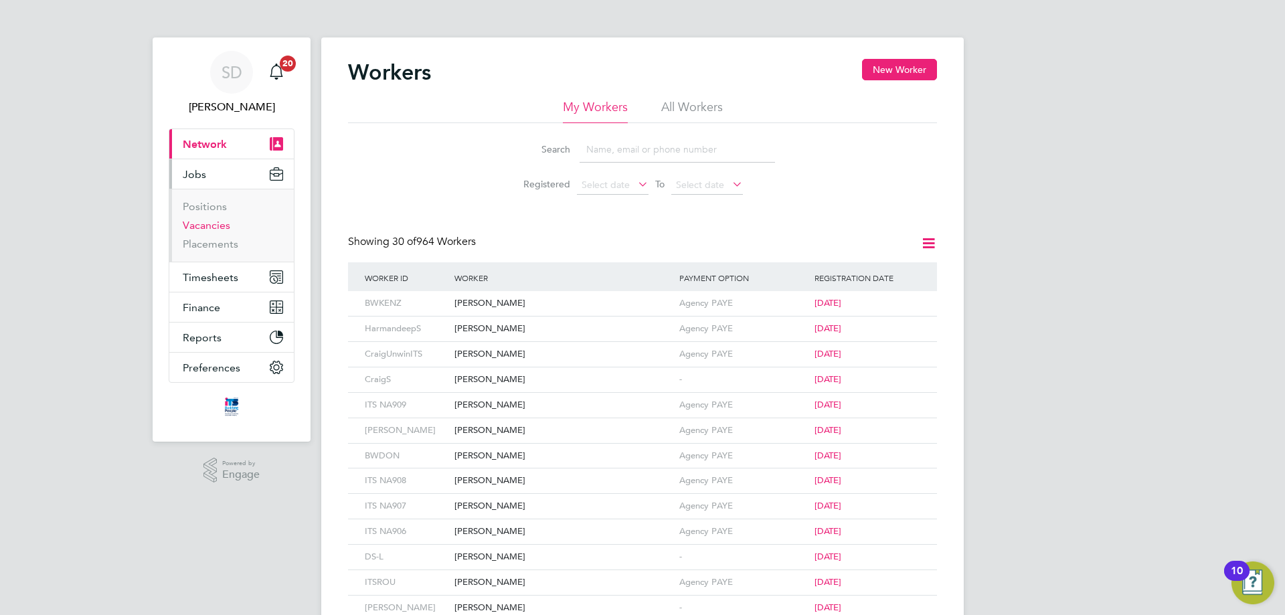
click at [211, 224] on link "Vacancies" at bounding box center [207, 225] width 48 height 13
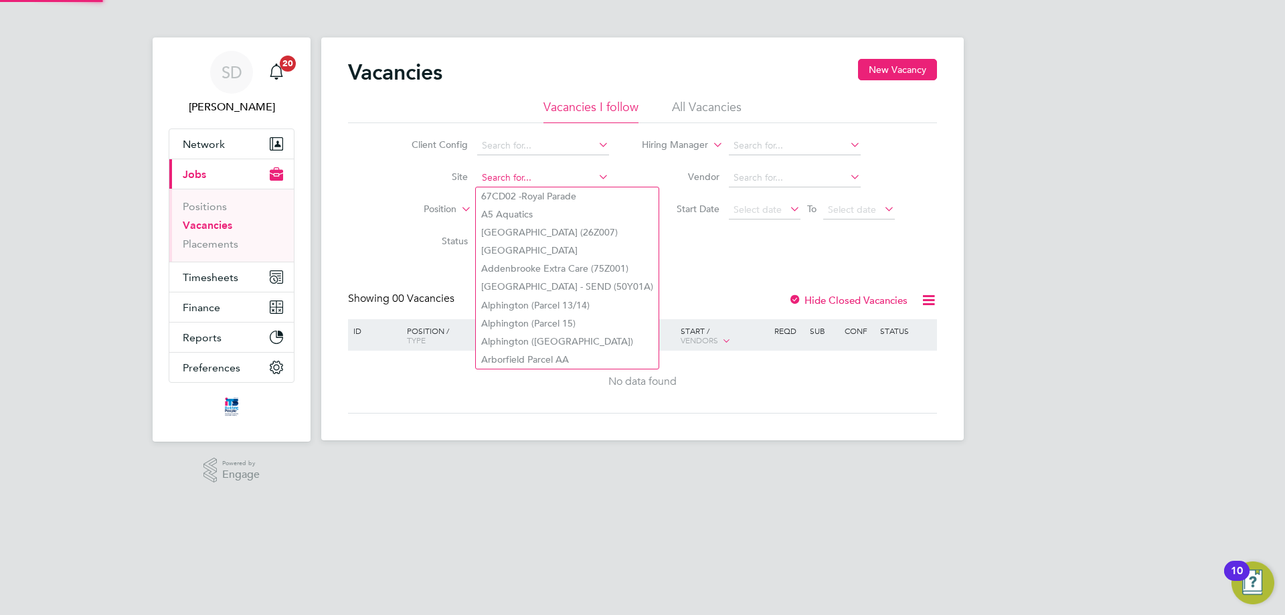
click at [530, 178] on input at bounding box center [543, 178] width 132 height 19
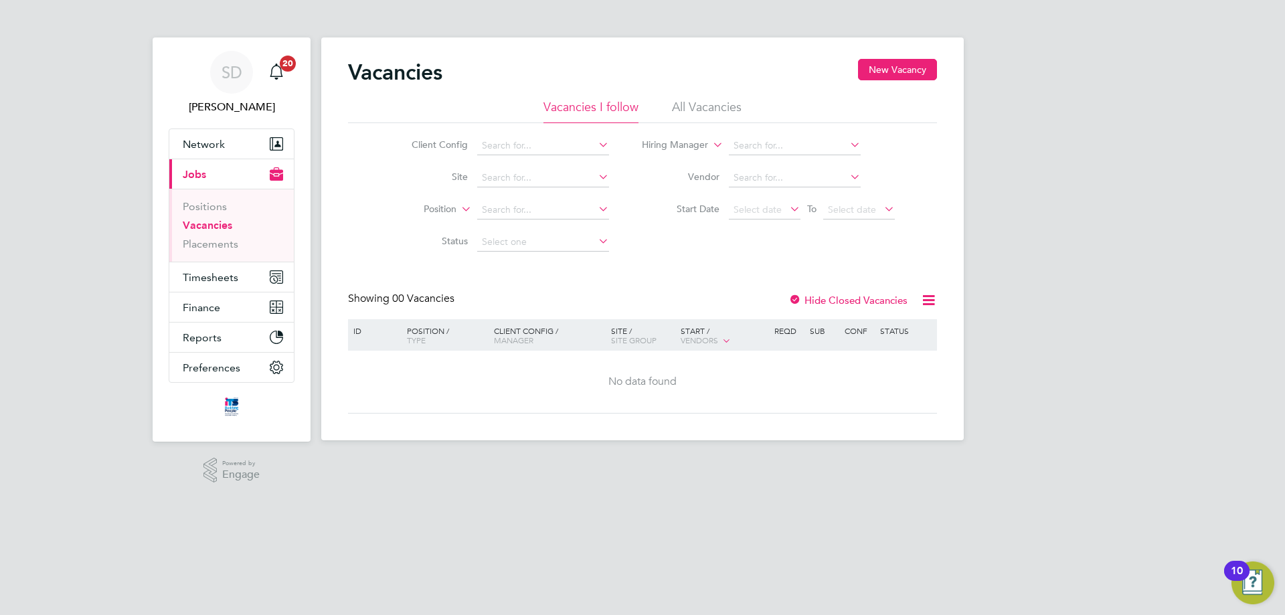
click at [388, 185] on li "Site" at bounding box center [500, 178] width 252 height 32
click at [761, 216] on span "Select date" at bounding box center [765, 210] width 72 height 18
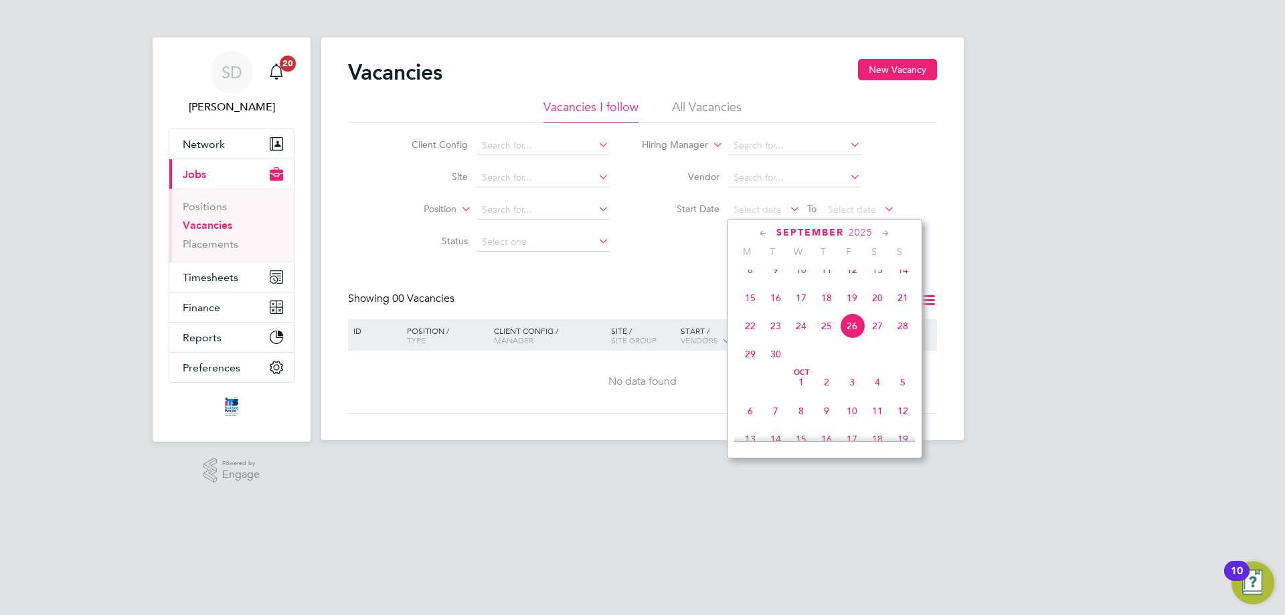
click at [761, 233] on icon at bounding box center [763, 233] width 13 height 15
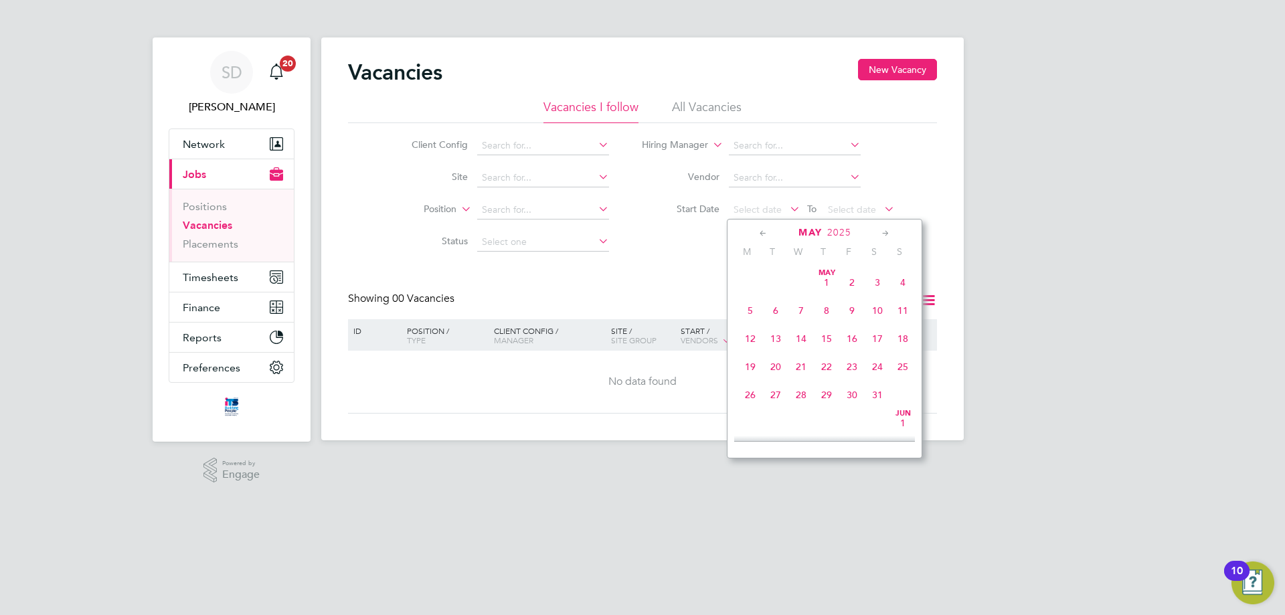
click at [761, 233] on icon at bounding box center [763, 233] width 13 height 15
click at [881, 232] on icon at bounding box center [885, 233] width 13 height 15
click at [749, 341] on span "9" at bounding box center [750, 331] width 25 height 25
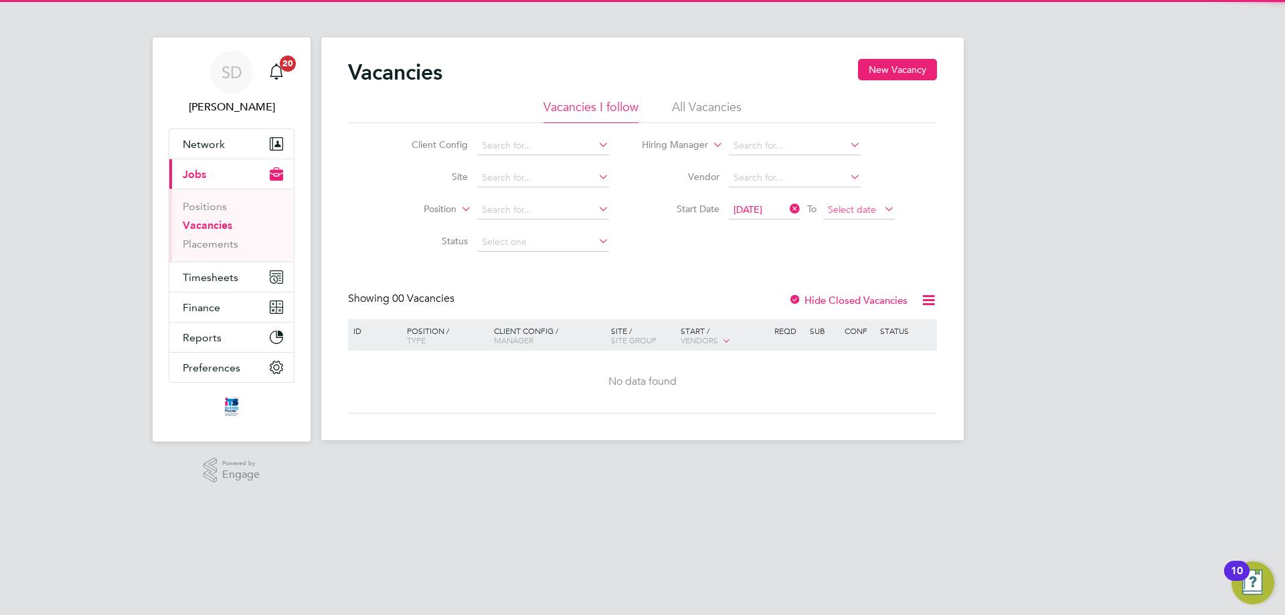
click at [867, 210] on span "Select date" at bounding box center [852, 209] width 48 height 12
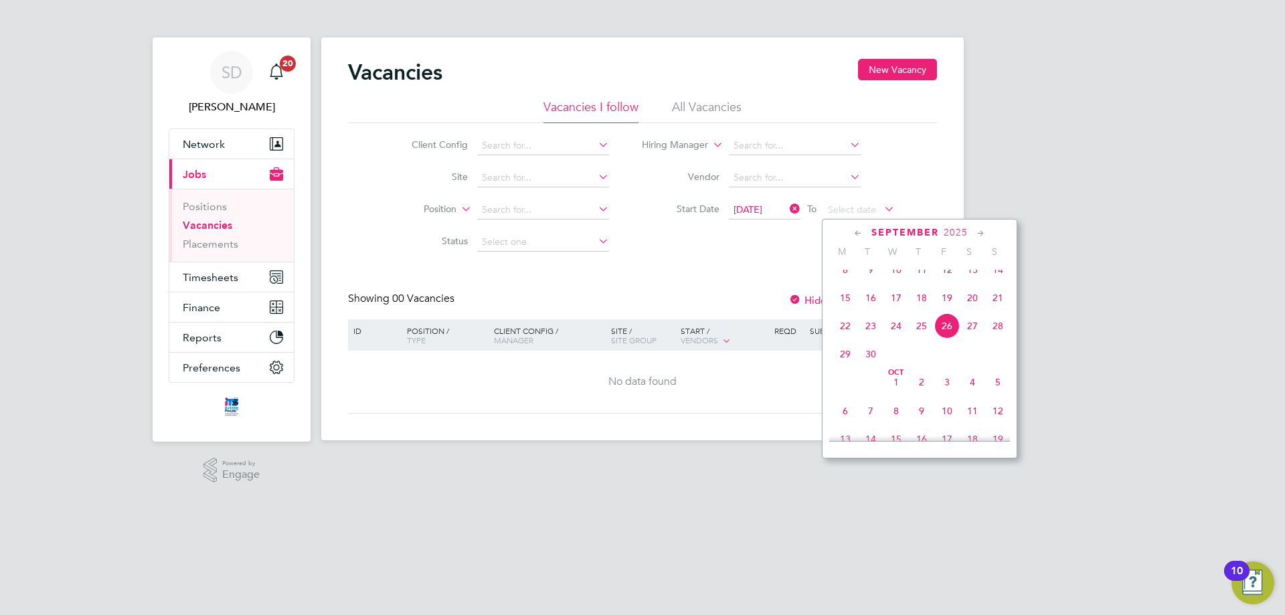
click at [857, 234] on icon at bounding box center [858, 233] width 13 height 15
click at [240, 277] on button "Timesheets" at bounding box center [231, 276] width 124 height 29
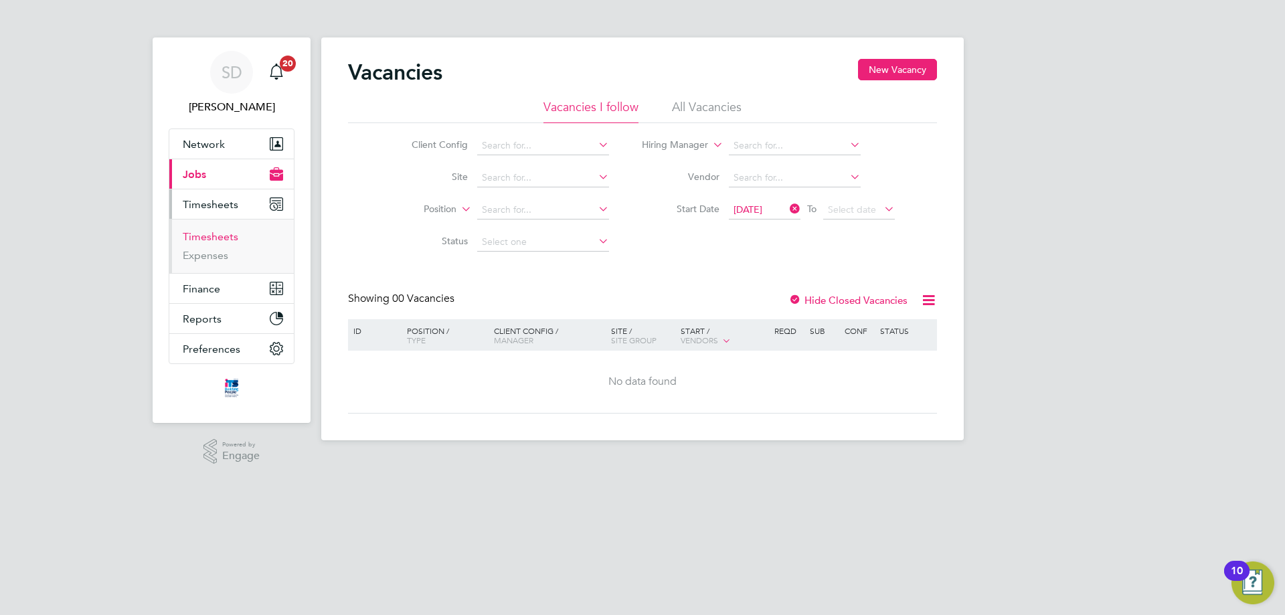
click at [220, 239] on link "Timesheets" at bounding box center [211, 236] width 56 height 13
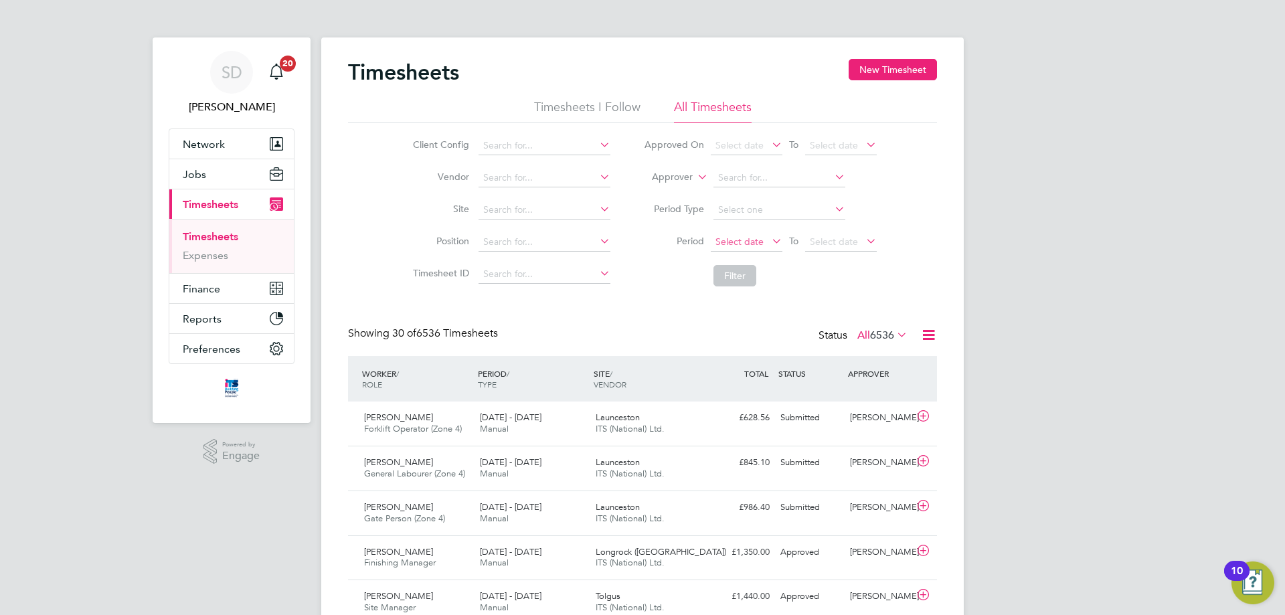
click at [764, 240] on span "Select date" at bounding box center [747, 243] width 72 height 18
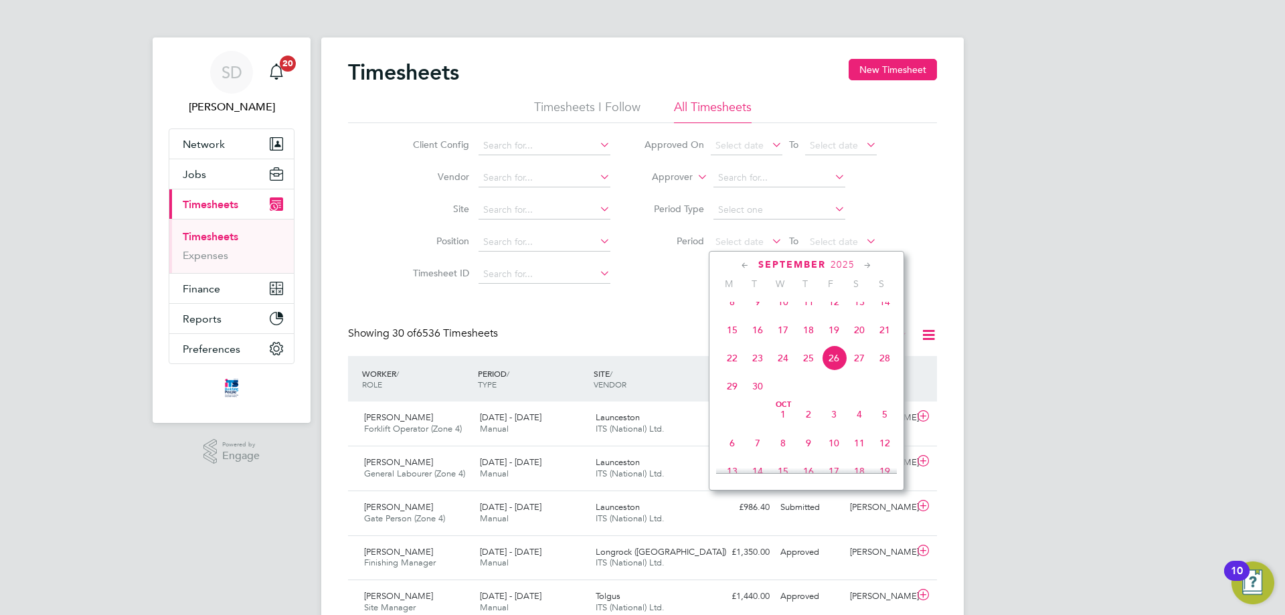
click at [750, 267] on icon at bounding box center [745, 265] width 13 height 15
click at [748, 266] on icon at bounding box center [745, 265] width 13 height 15
click at [750, 268] on icon at bounding box center [745, 265] width 13 height 15
click at [871, 264] on icon at bounding box center [867, 265] width 13 height 15
click at [728, 369] on span "9" at bounding box center [731, 367] width 25 height 25
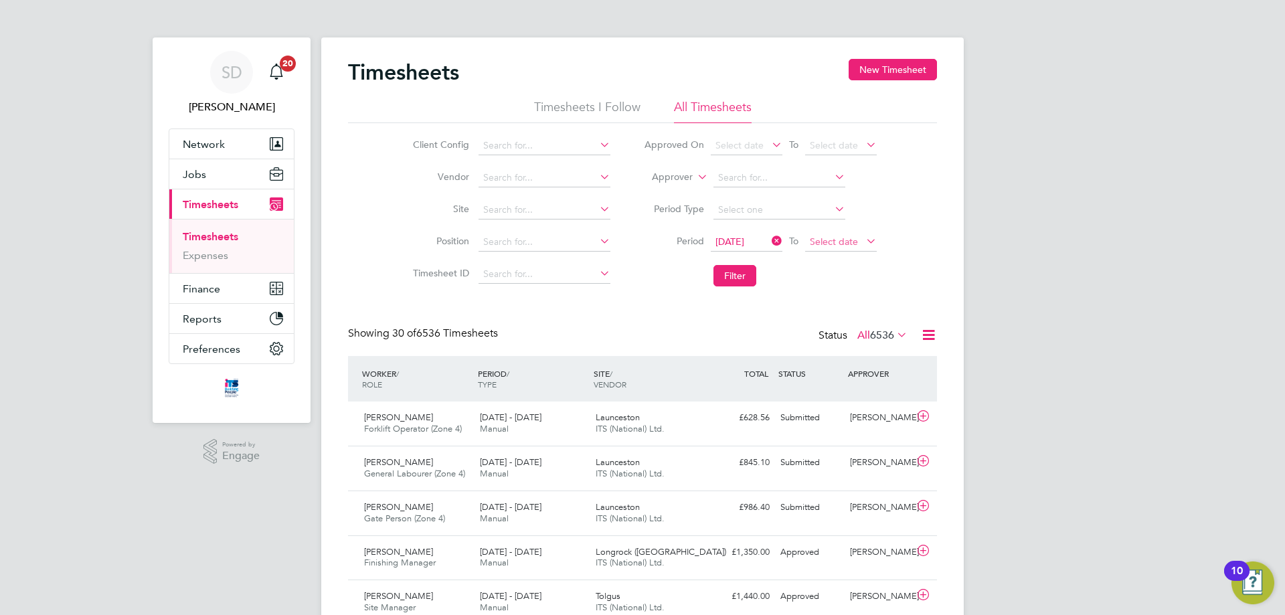
click at [849, 246] on span "Select date" at bounding box center [834, 242] width 48 height 12
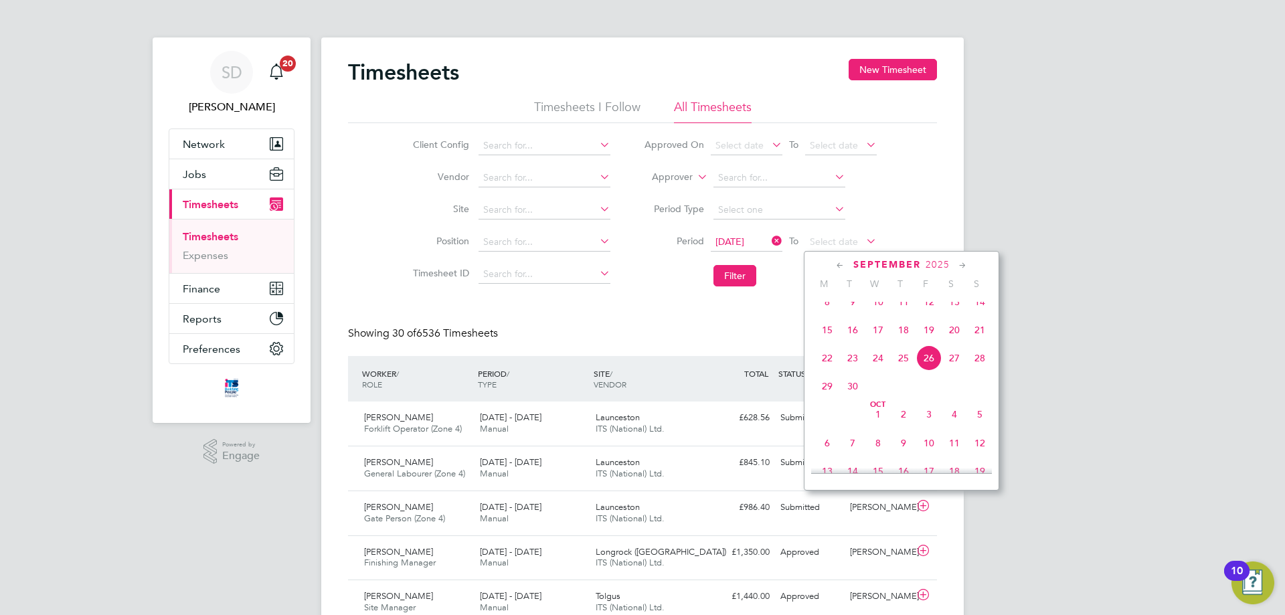
click at [843, 265] on icon at bounding box center [840, 265] width 13 height 15
click at [840, 267] on icon at bounding box center [840, 265] width 13 height 15
click at [960, 269] on icon at bounding box center [962, 265] width 13 height 15
click at [983, 373] on span "15" at bounding box center [979, 367] width 25 height 25
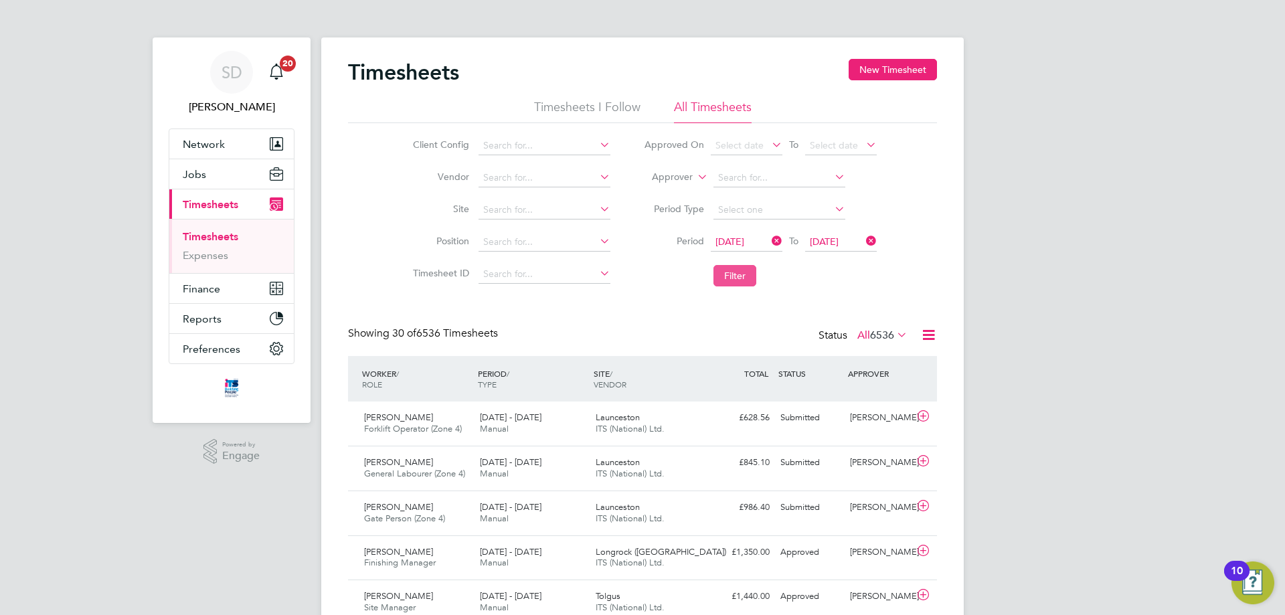
click at [728, 282] on button "Filter" at bounding box center [734, 275] width 43 height 21
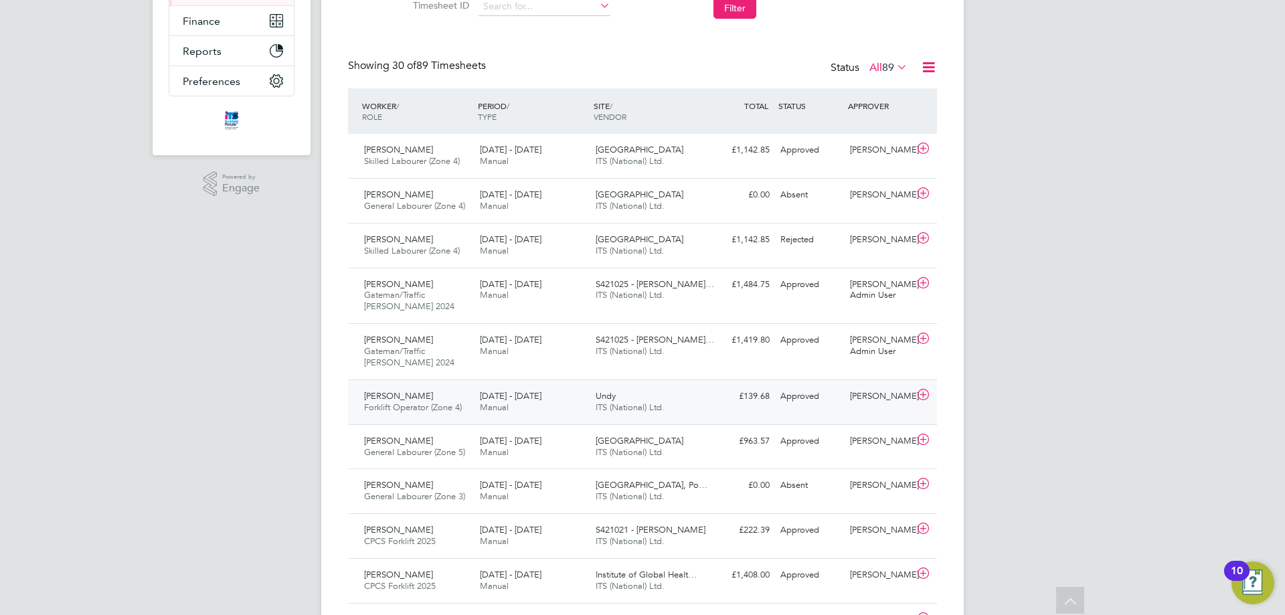
click at [545, 402] on div "9 - 15 Jun 2025 Manual" at bounding box center [533, 402] width 116 height 33
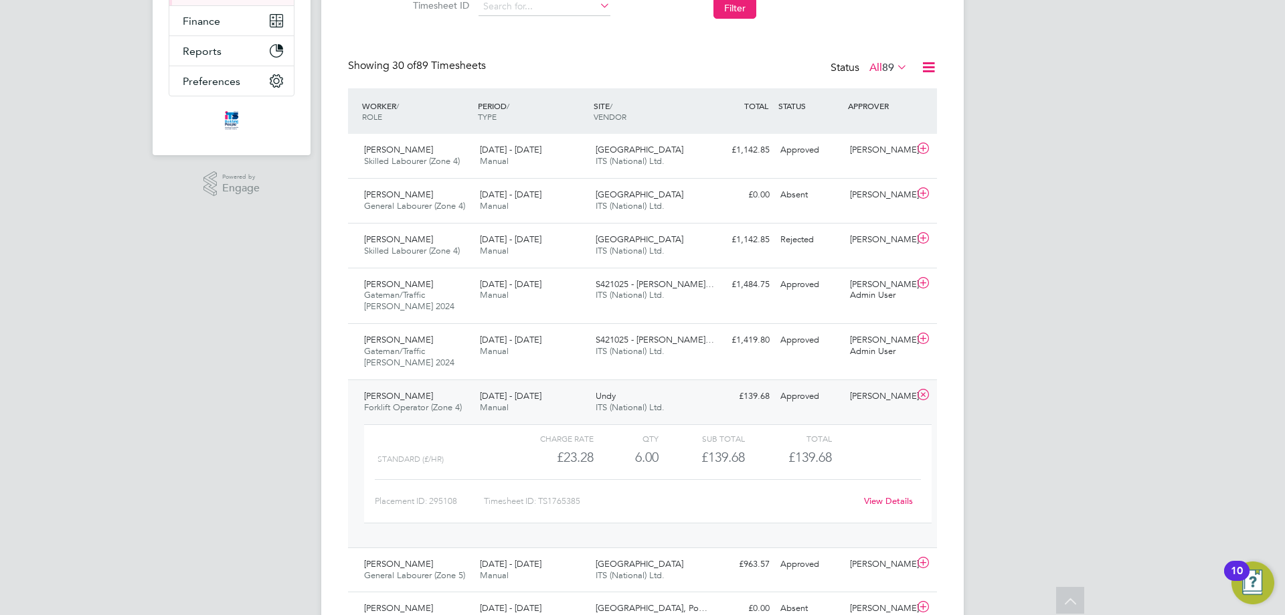
click at [906, 499] on link "View Details" at bounding box center [888, 500] width 49 height 11
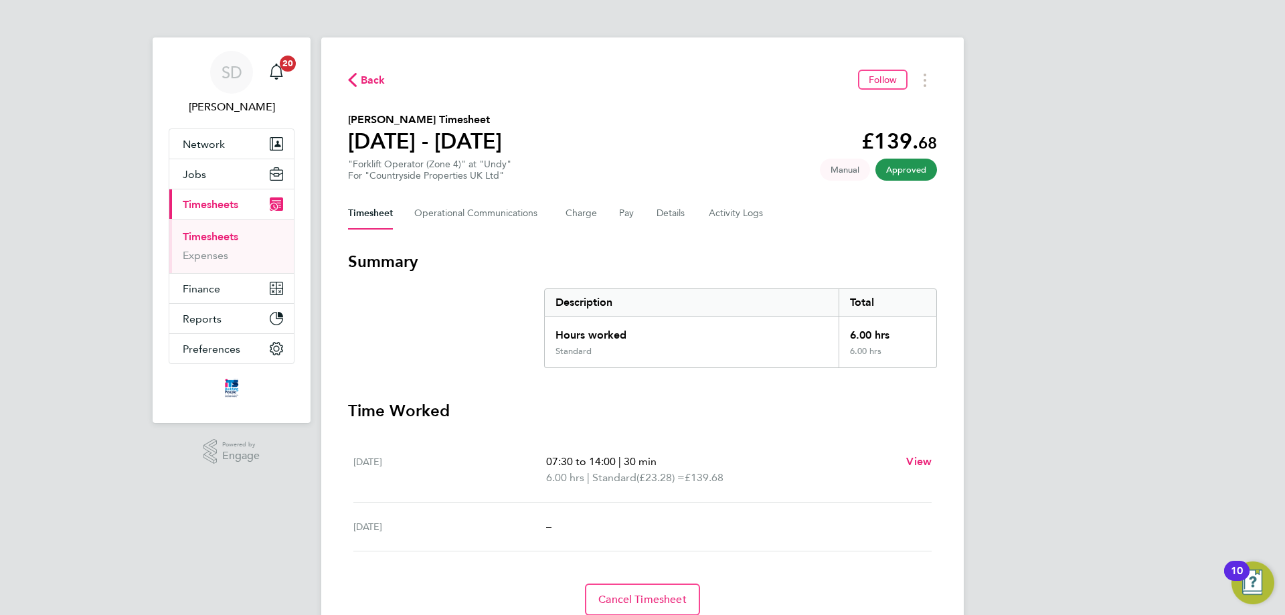
click at [498, 165] on div ""Forklift Operator (Zone 4)" at "Undy" For "Countryside Properties UK Ltd"" at bounding box center [429, 170] width 163 height 23
click at [918, 82] on button "Timesheets Menu" at bounding box center [925, 80] width 24 height 21
click at [701, 194] on div "Back Follow Download timesheet [PERSON_NAME] Timesheet [DATE] - [DATE] £139. 68…" at bounding box center [642, 342] width 643 height 610
click at [499, 215] on Communications-tab "Operational Communications" at bounding box center [479, 213] width 130 height 32
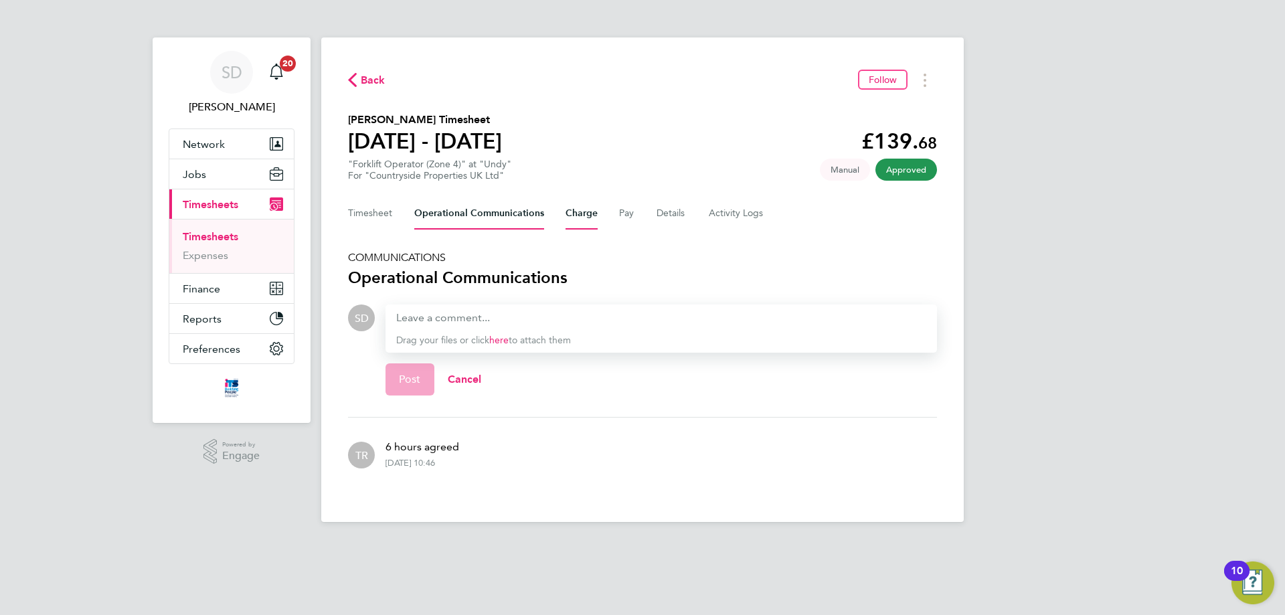
click at [584, 218] on button "Charge" at bounding box center [582, 213] width 32 height 32
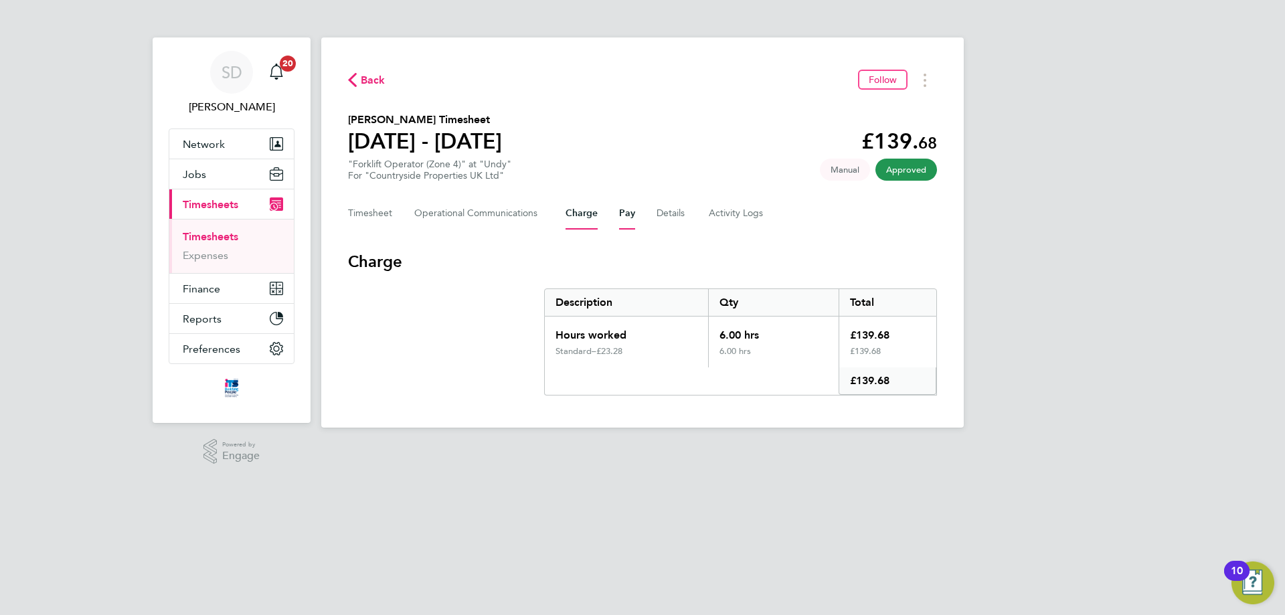
click at [619, 216] on button "Pay" at bounding box center [627, 213] width 16 height 32
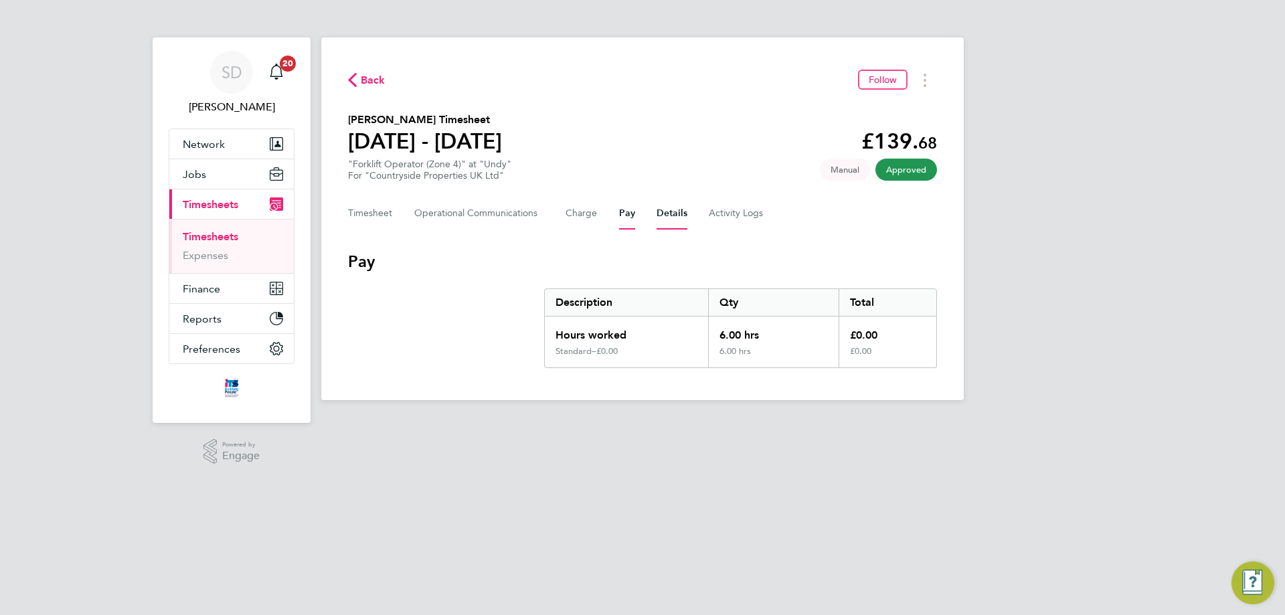
click at [671, 214] on button "Details" at bounding box center [672, 213] width 31 height 32
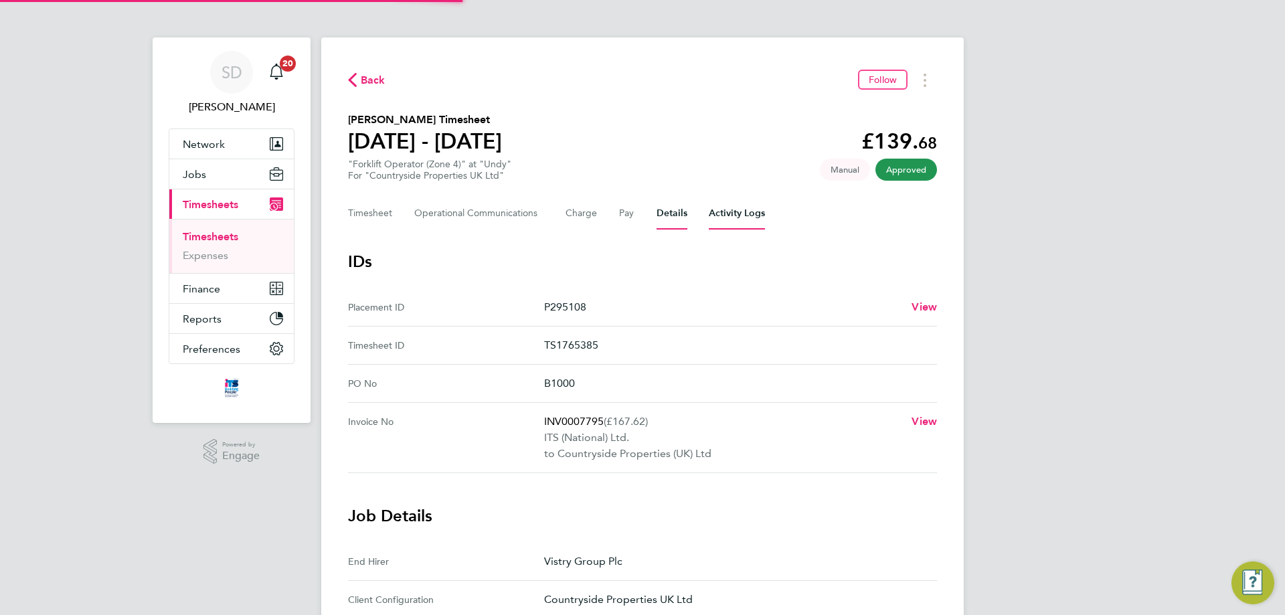
click at [735, 214] on Logs-tab "Activity Logs" at bounding box center [737, 213] width 56 height 32
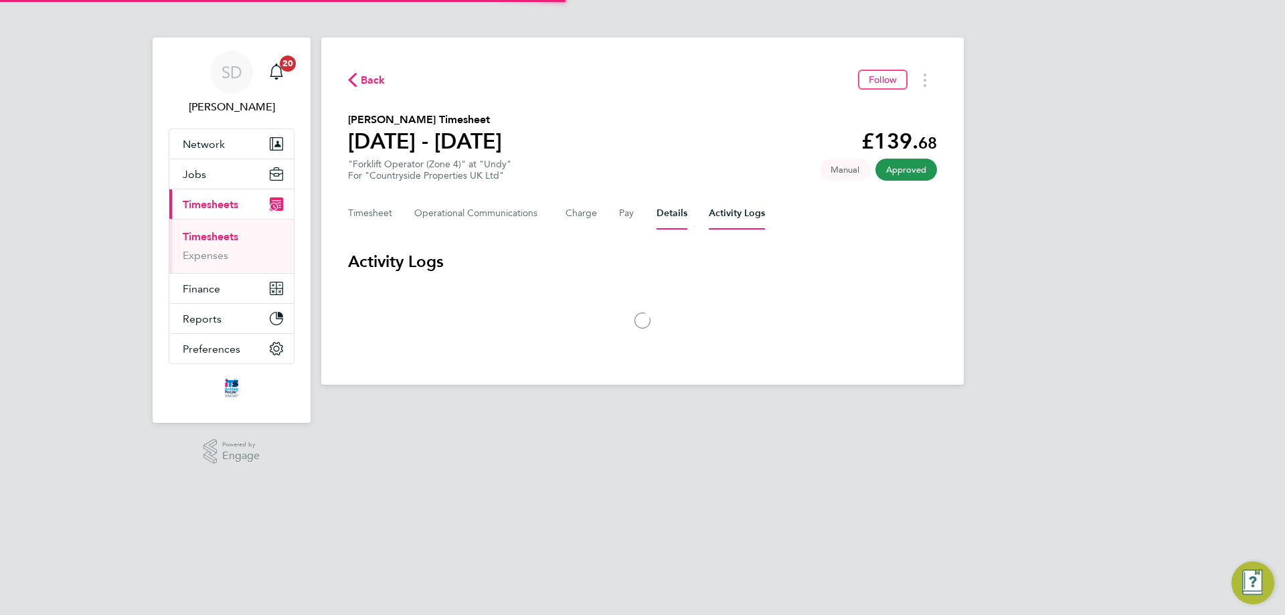
click at [681, 212] on button "Details" at bounding box center [672, 213] width 31 height 32
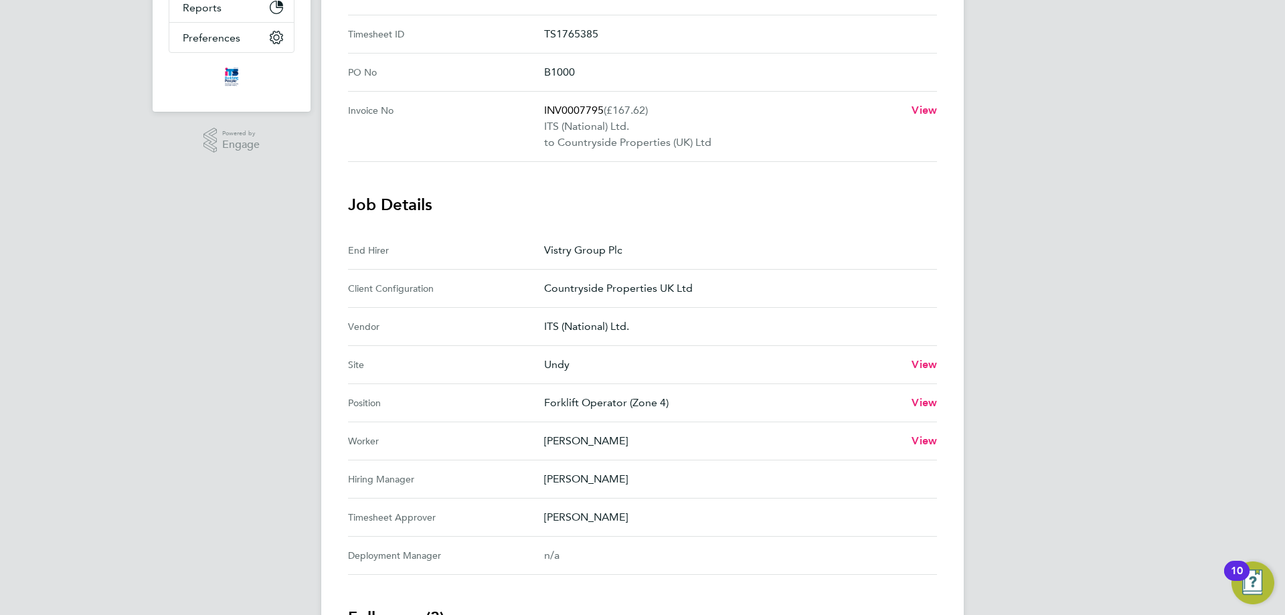
scroll to position [335, 0]
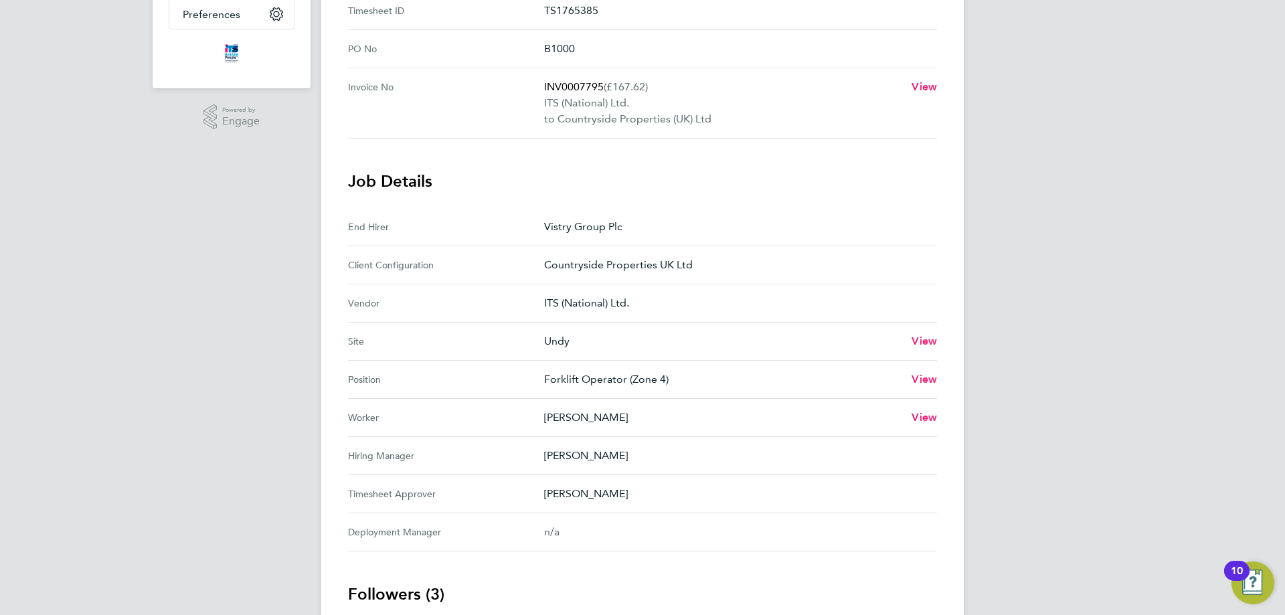
click at [560, 345] on p "Undy" at bounding box center [722, 341] width 357 height 16
copy p "Undy"
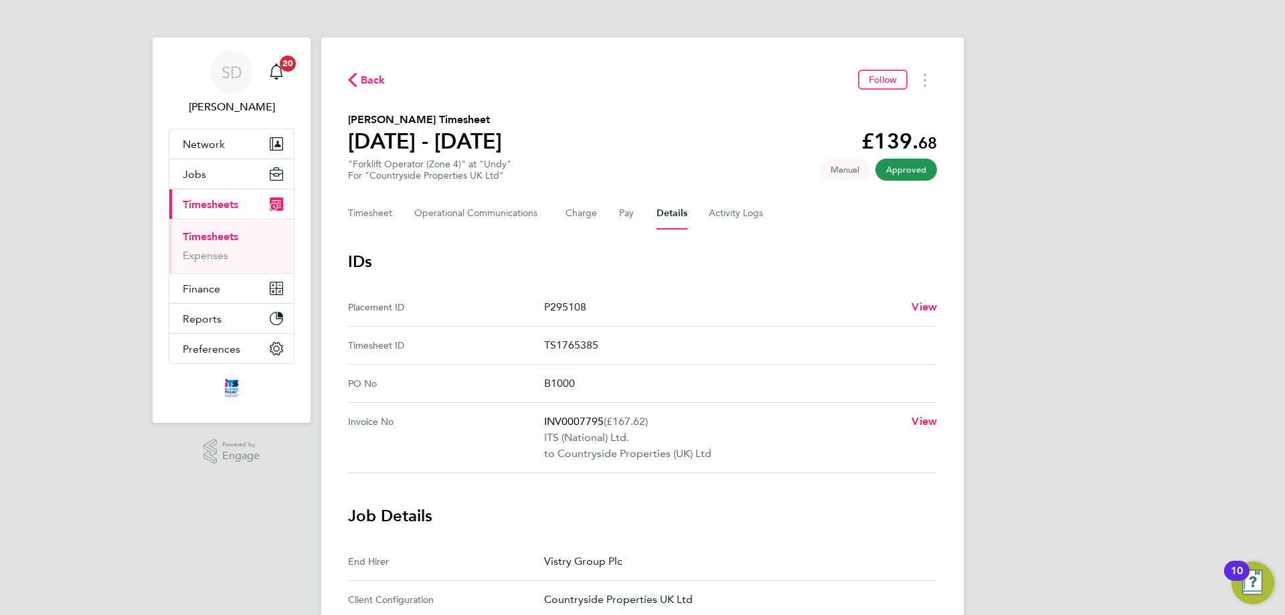
click at [373, 83] on span "Back" at bounding box center [373, 80] width 25 height 16
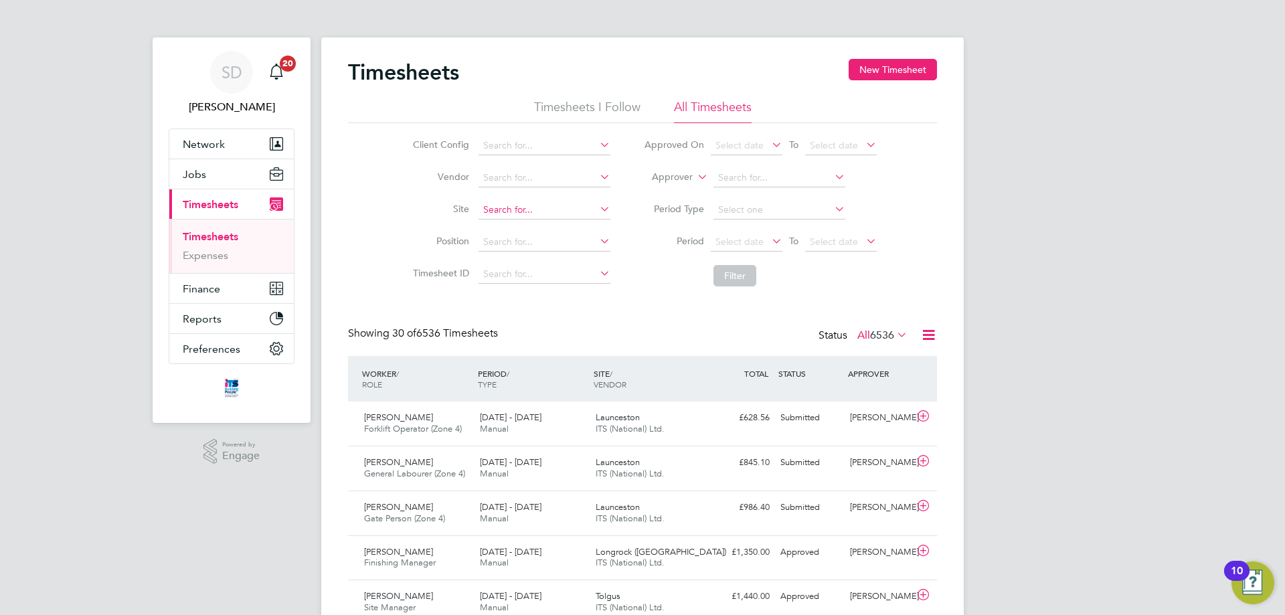
click at [500, 214] on input at bounding box center [545, 210] width 132 height 19
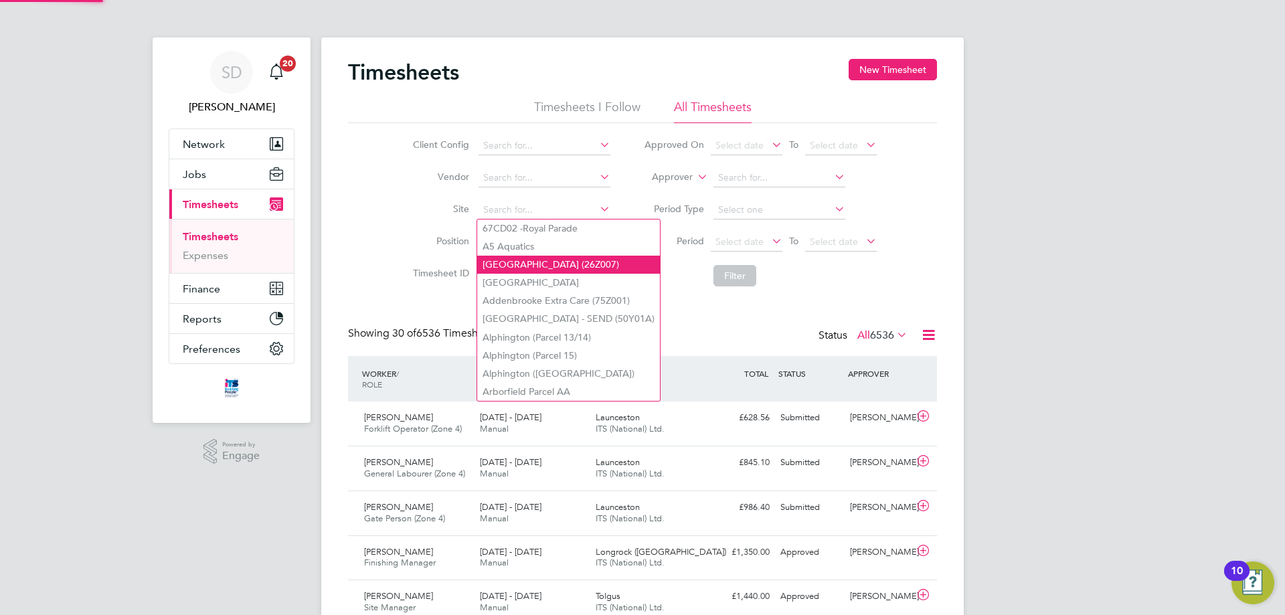
paste input "Undy"
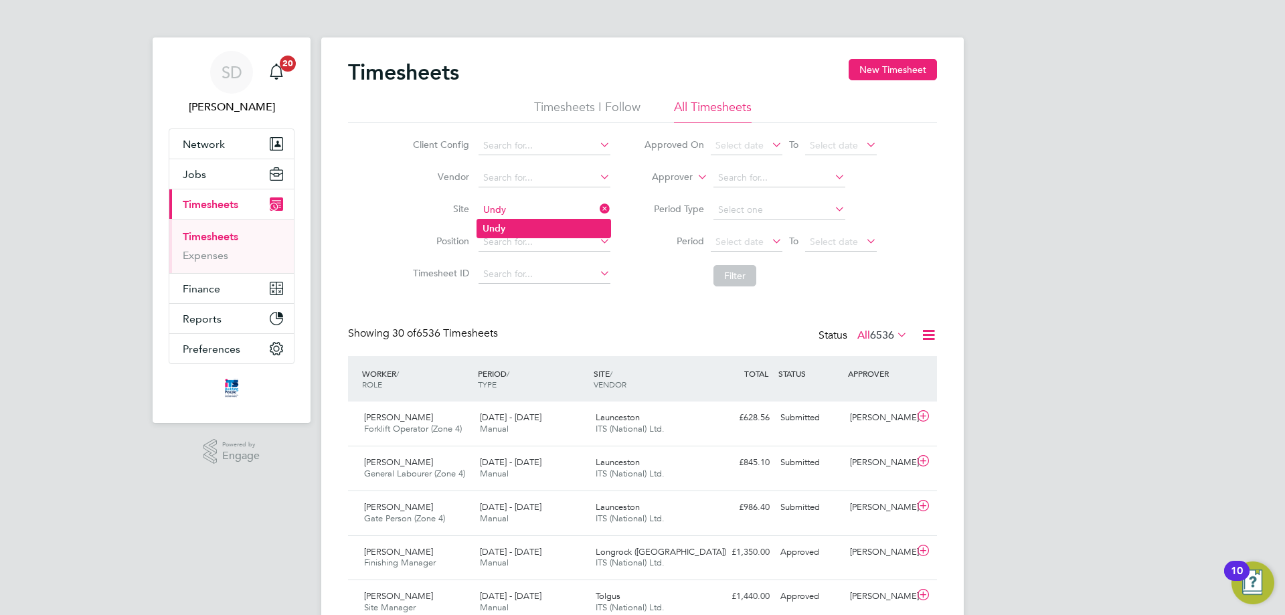
type input "Undy"
click at [513, 228] on li "Undy" at bounding box center [543, 229] width 133 height 18
click at [207, 181] on button "Jobs" at bounding box center [231, 173] width 124 height 29
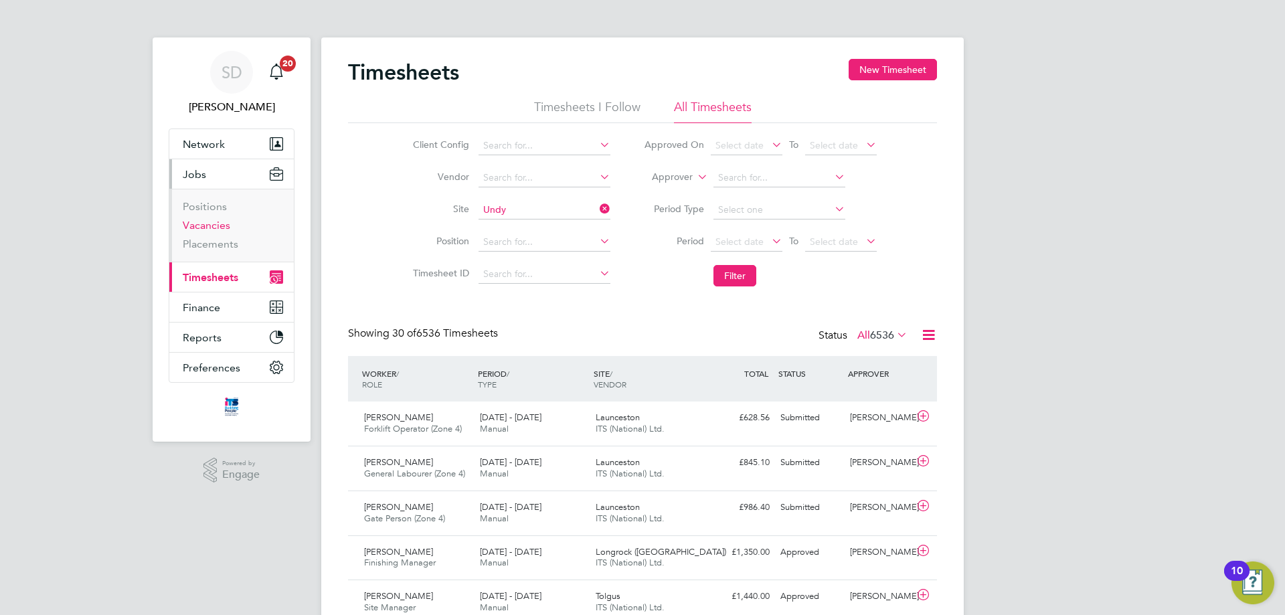
click at [201, 224] on link "Vacancies" at bounding box center [207, 225] width 48 height 13
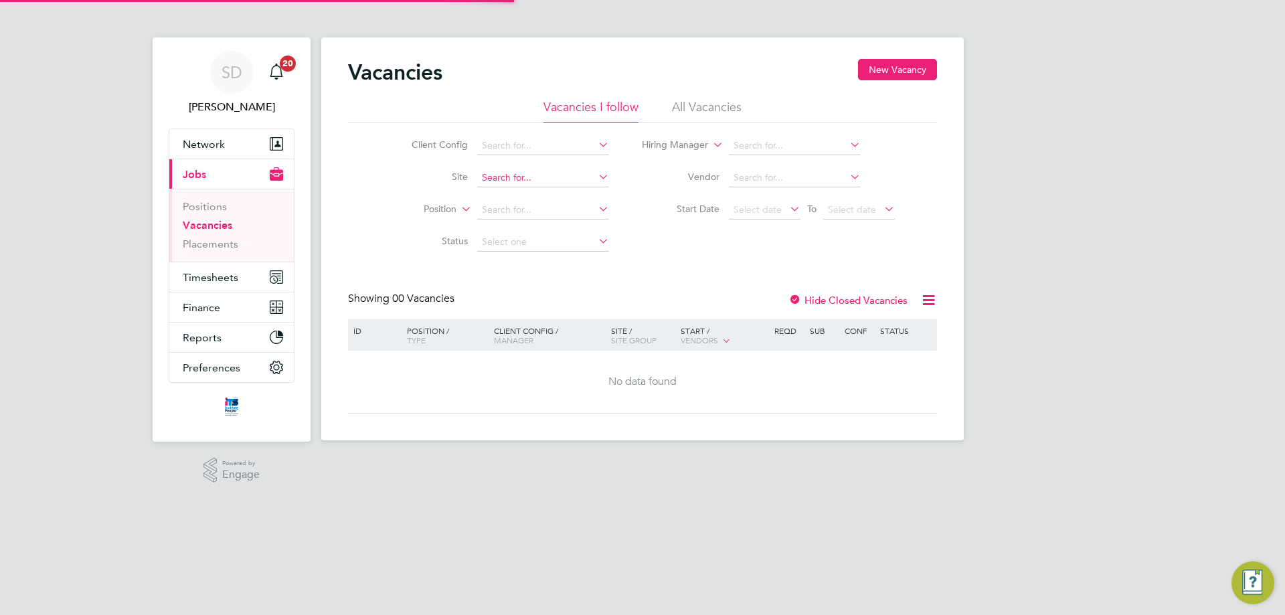
click at [541, 186] on div "Vacancies New Vacancy Vacancies I follow All Vacancies Client Config Site Posit…" at bounding box center [642, 238] width 643 height 403
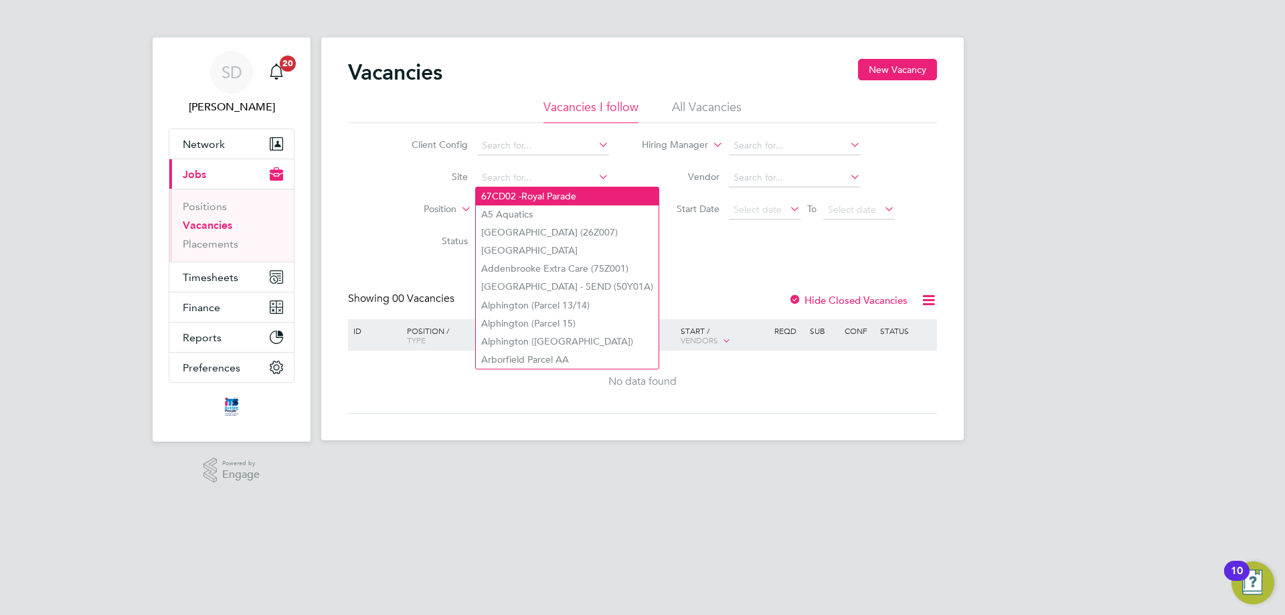
paste input "Undy"
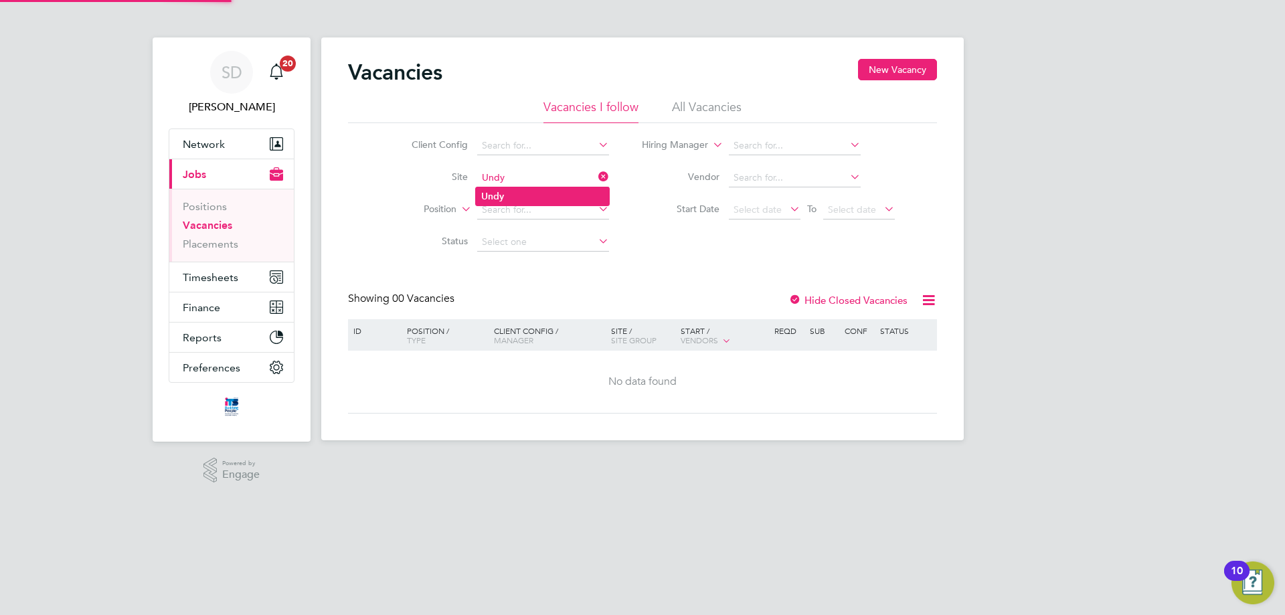
type input "Undy"
click at [549, 197] on li "Undy" at bounding box center [542, 196] width 133 height 18
click at [808, 297] on label "Hide Closed Vacancies" at bounding box center [847, 300] width 119 height 13
click at [829, 295] on label "Hide Closed Vacancies" at bounding box center [847, 300] width 119 height 13
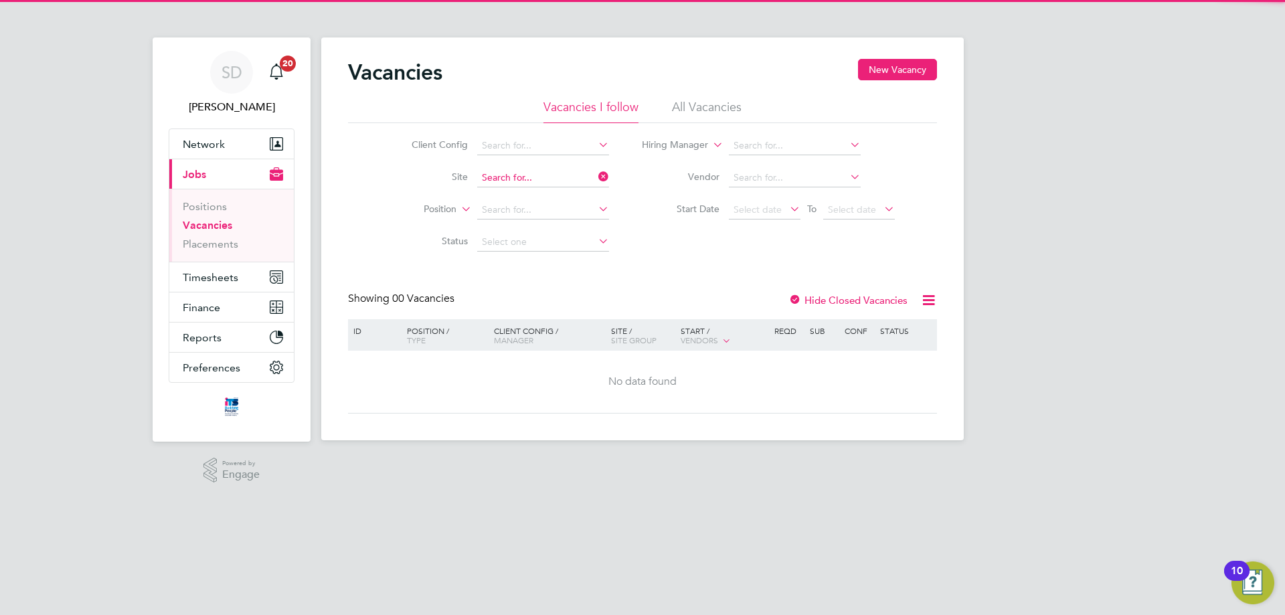
click at [568, 181] on input at bounding box center [543, 178] width 132 height 19
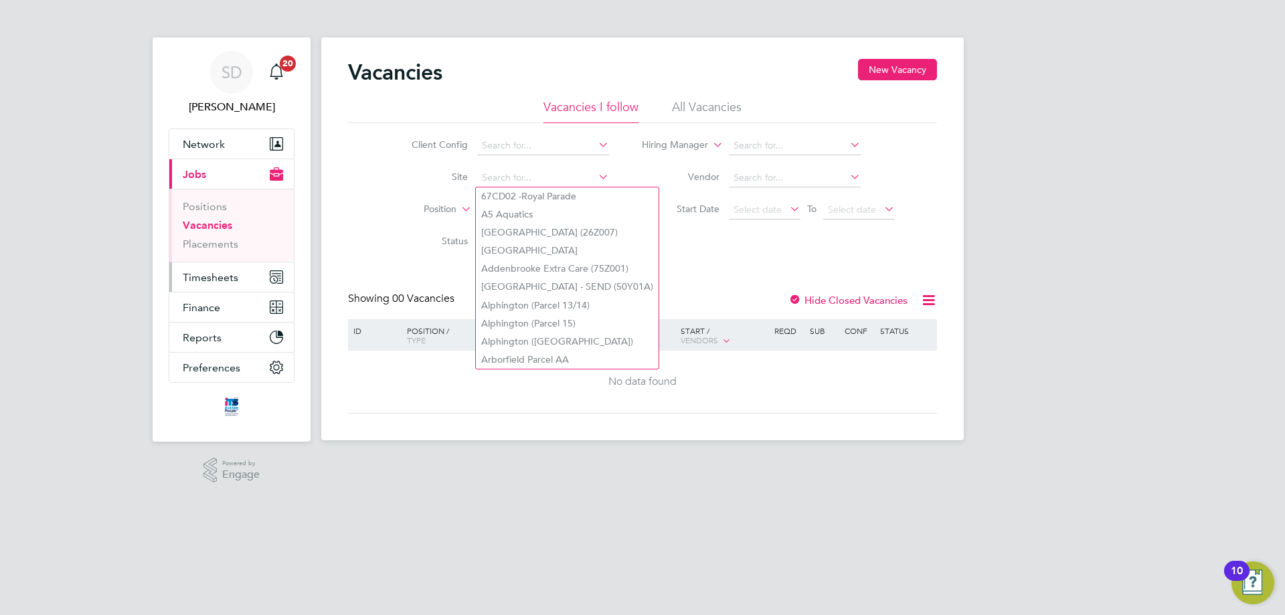
click at [220, 280] on span "Timesheets" at bounding box center [211, 277] width 56 height 13
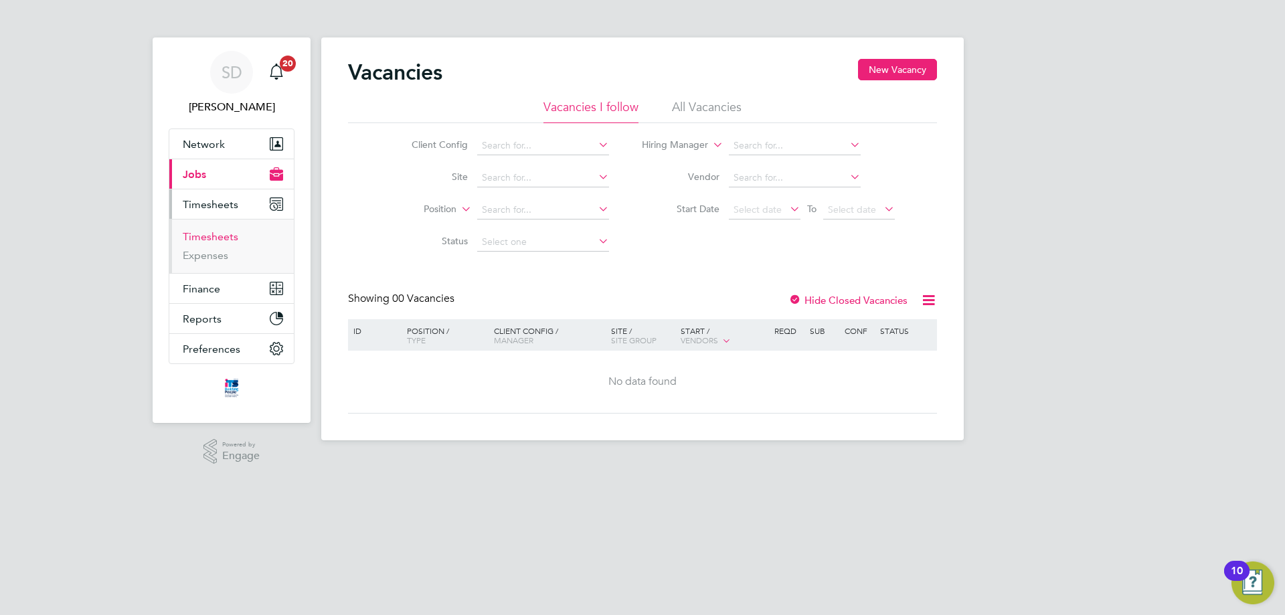
click at [209, 236] on link "Timesheets" at bounding box center [211, 236] width 56 height 13
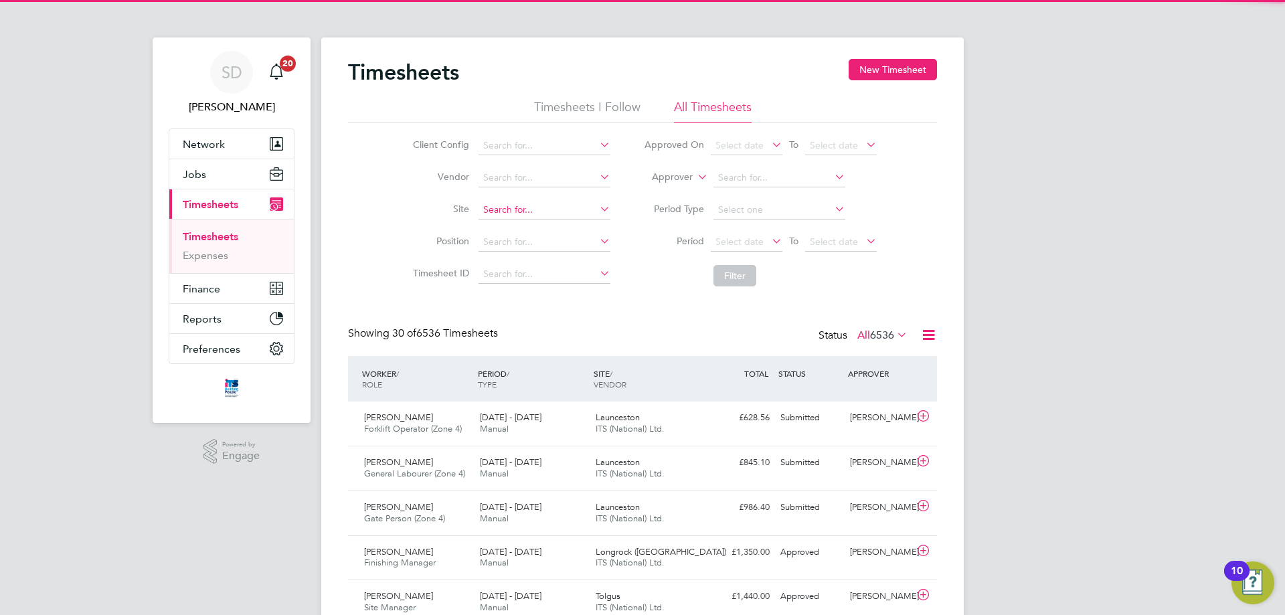
click at [509, 209] on input at bounding box center [545, 210] width 132 height 19
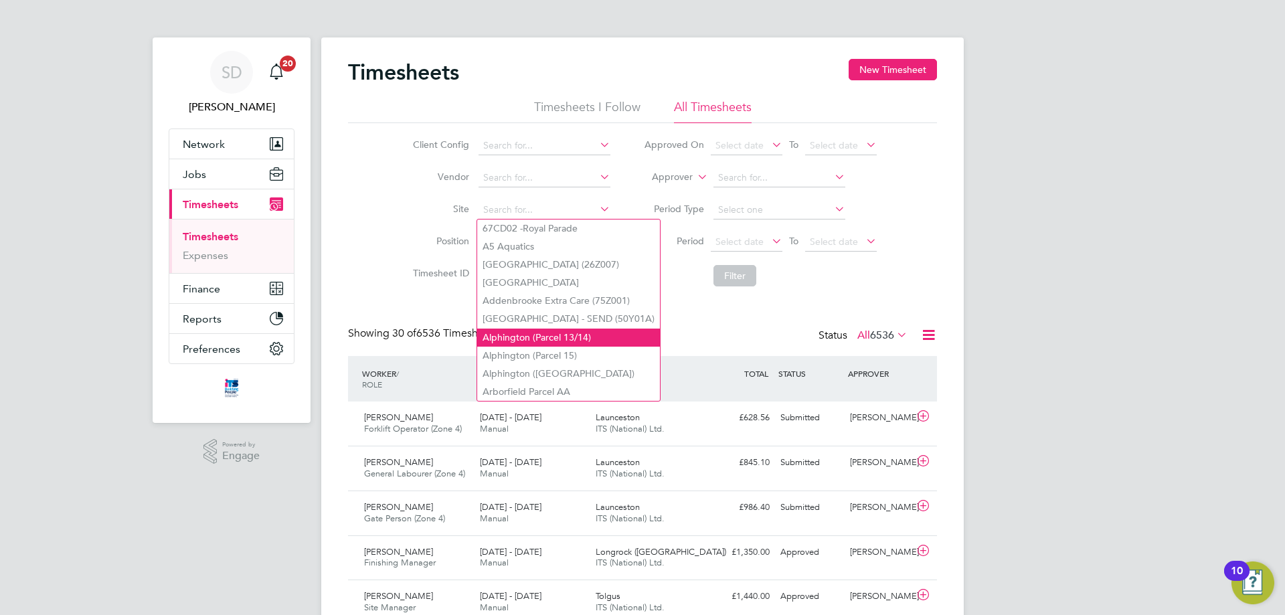
paste input "Undy"
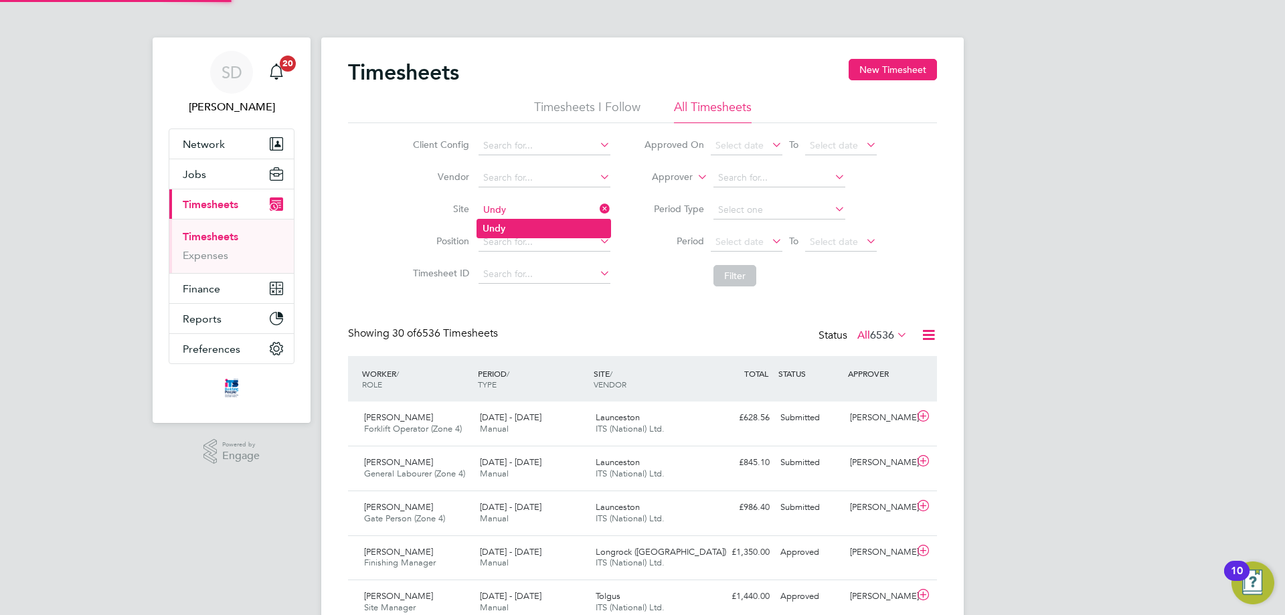
type input "Undy"
click at [545, 232] on li "Undy" at bounding box center [543, 229] width 133 height 18
click at [742, 273] on button "Filter" at bounding box center [734, 275] width 43 height 21
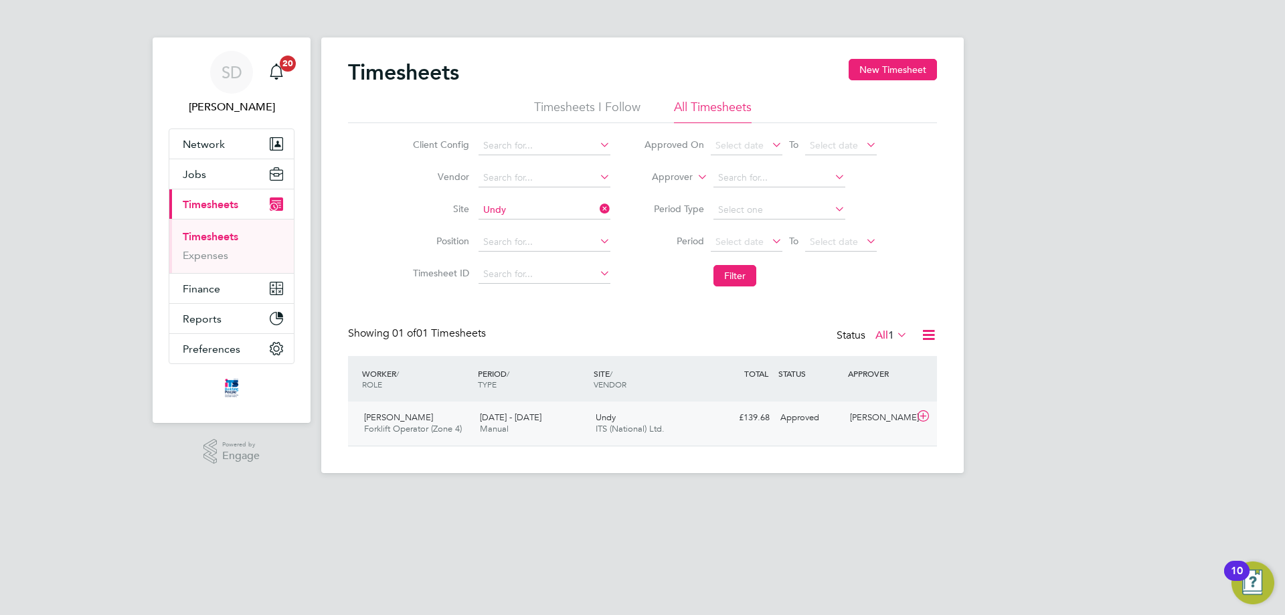
click at [604, 434] on div "Undy ITS (National) Ltd." at bounding box center [648, 423] width 116 height 33
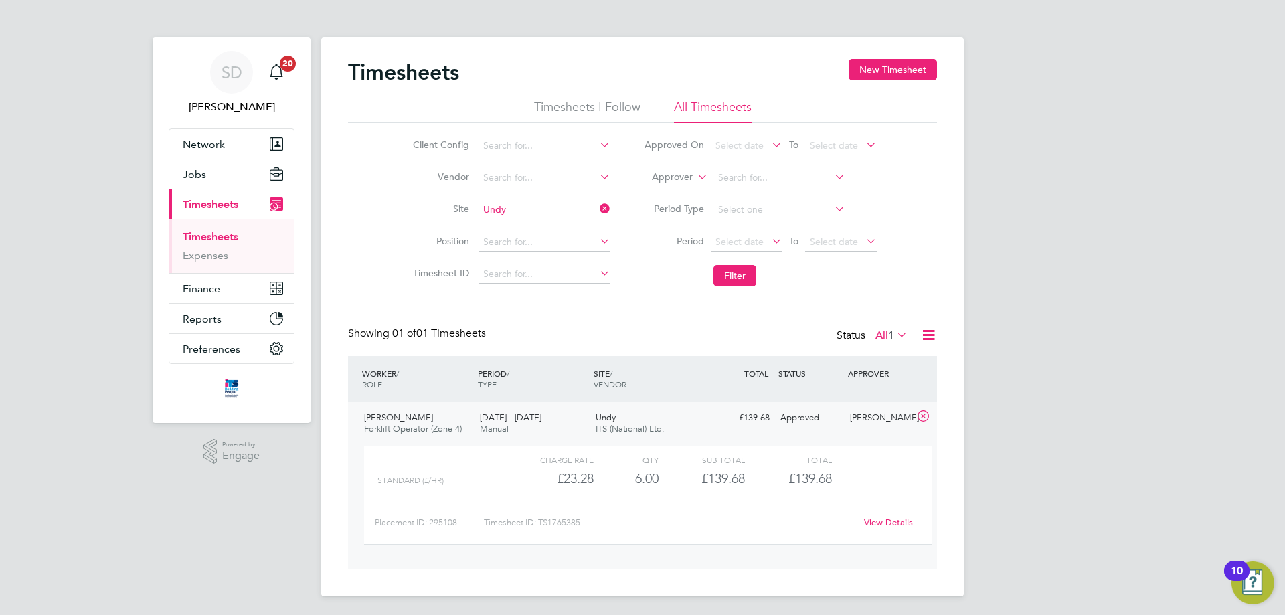
click at [884, 522] on link "View Details" at bounding box center [888, 522] width 49 height 11
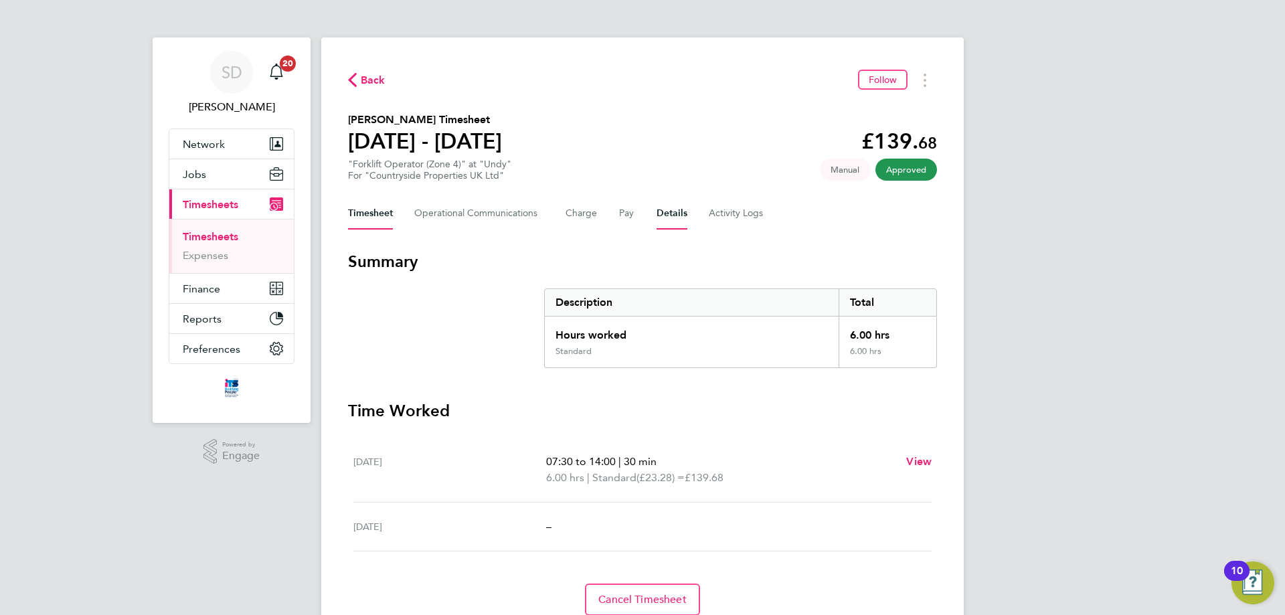
click at [677, 217] on button "Details" at bounding box center [672, 213] width 31 height 32
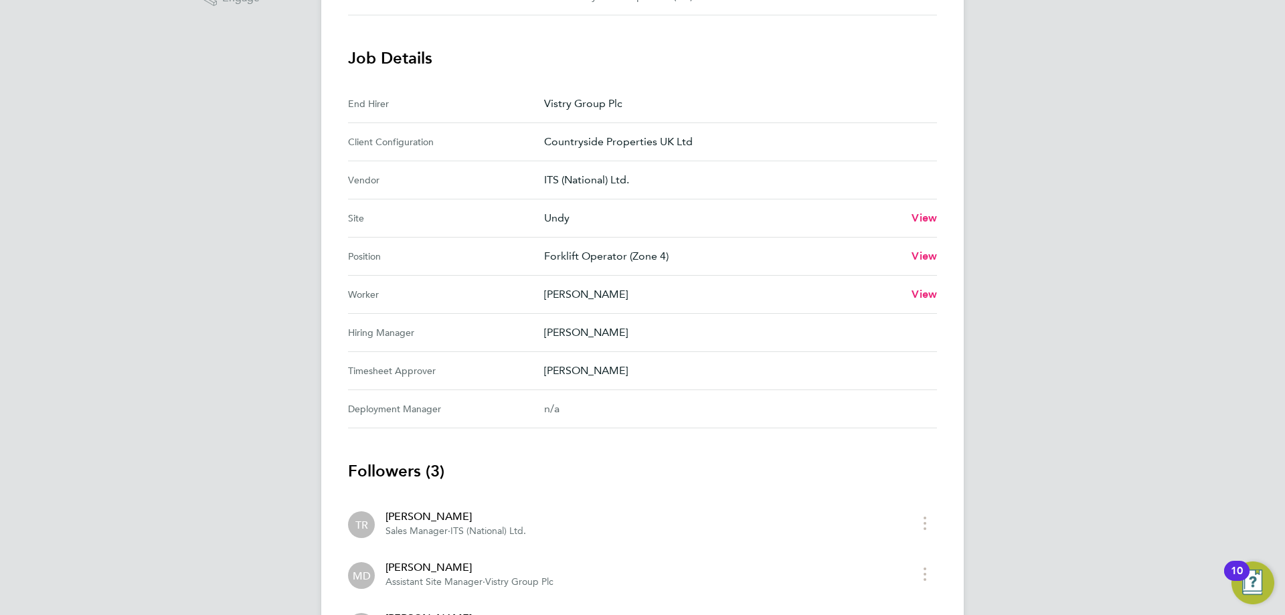
scroll to position [450, 0]
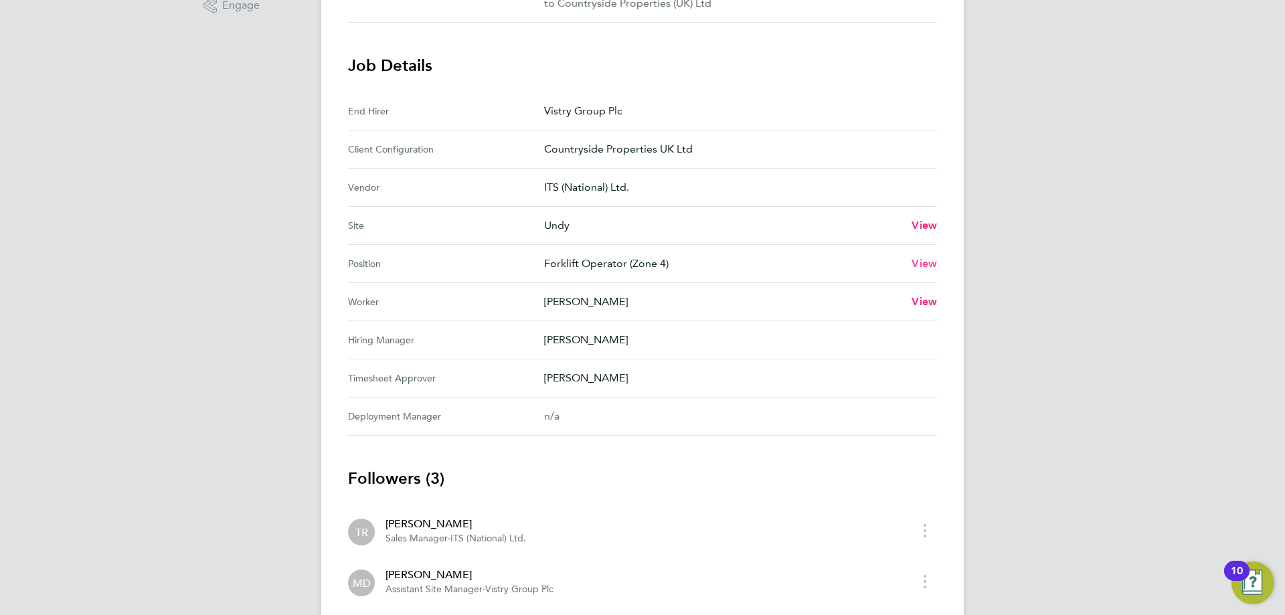
click at [924, 261] on span "View" at bounding box center [924, 263] width 25 height 13
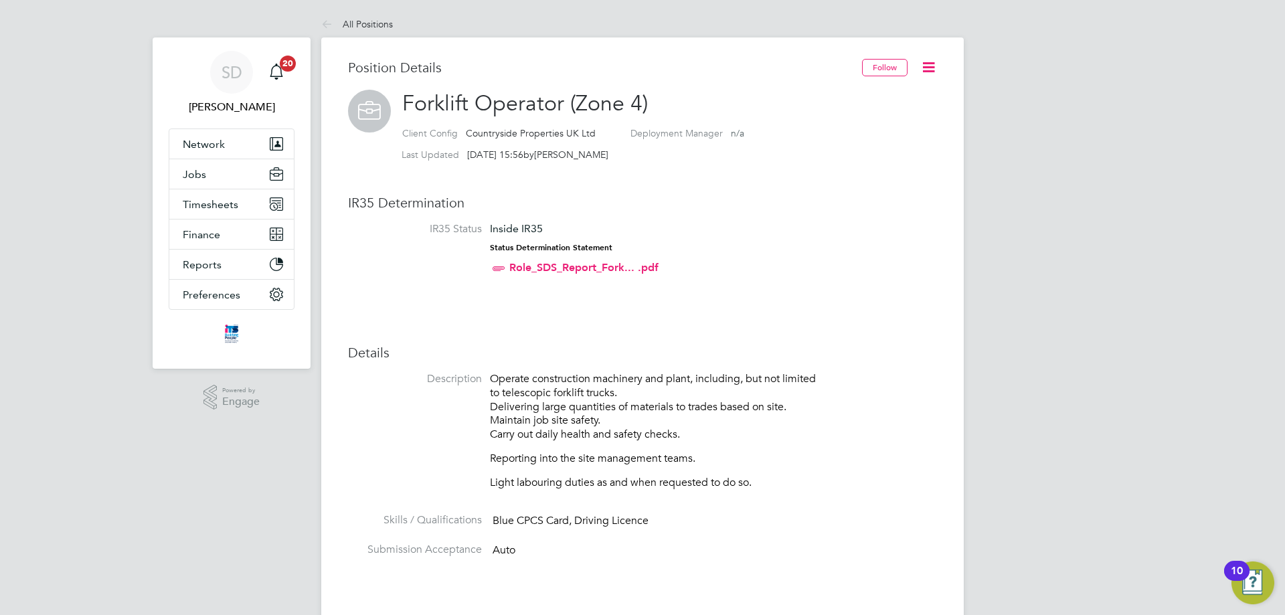
click at [613, 262] on link "Role_SDS_Report_Fork... .pdf" at bounding box center [583, 267] width 149 height 13
